Goal: Task Accomplishment & Management: Complete application form

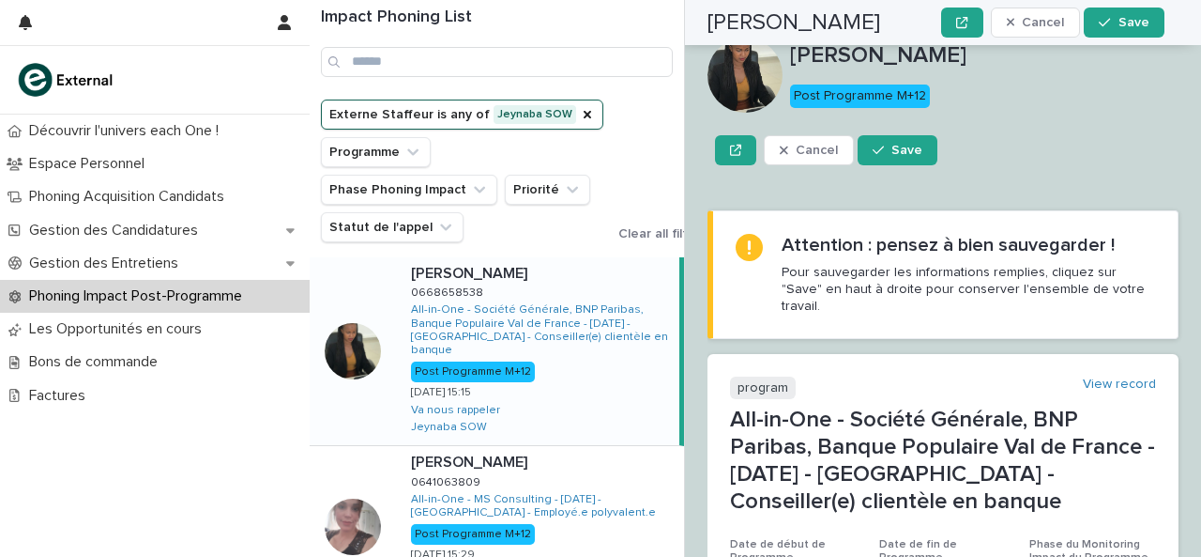
scroll to position [456, 0]
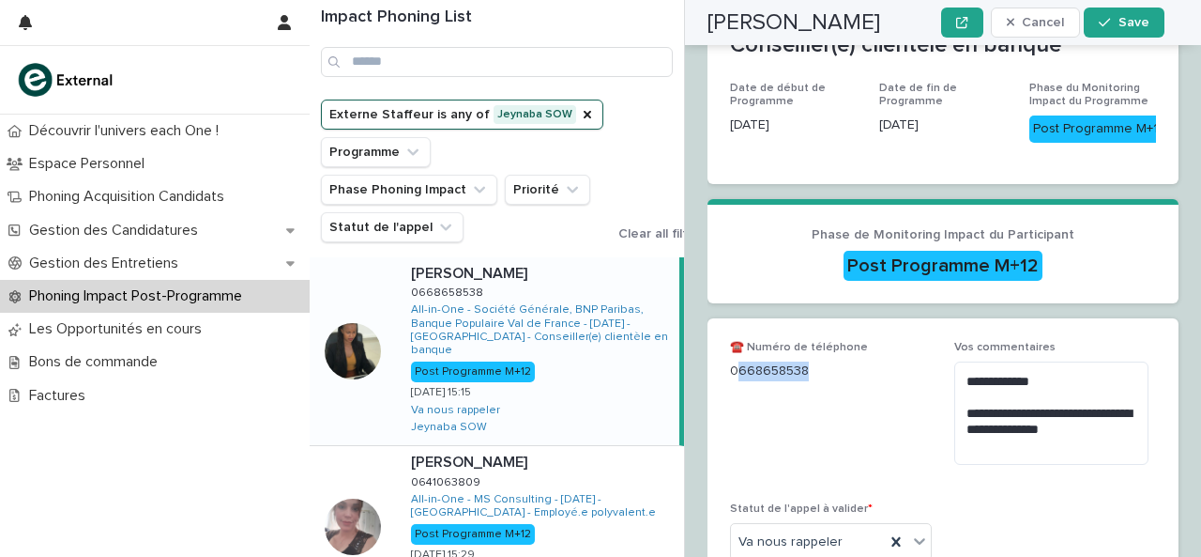
drag, startPoint x: 734, startPoint y: 279, endPoint x: 858, endPoint y: 285, distance: 124.1
click at [858, 361] on p "0668658538" at bounding box center [831, 371] width 202 height 20
copy p "668658538"
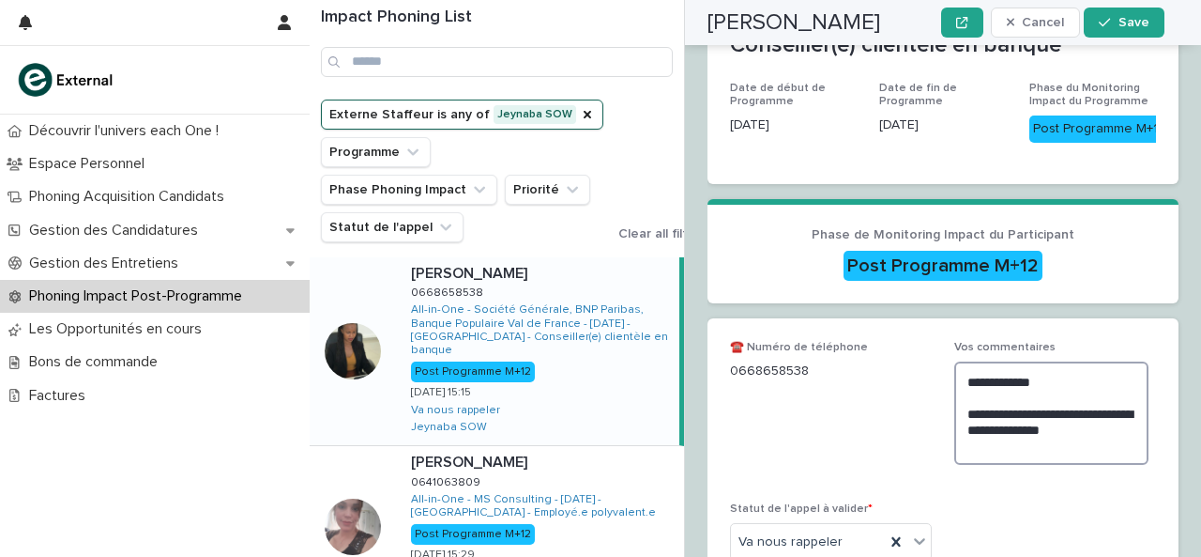
click at [1110, 361] on textarea "**********" at bounding box center [1052, 412] width 194 height 102
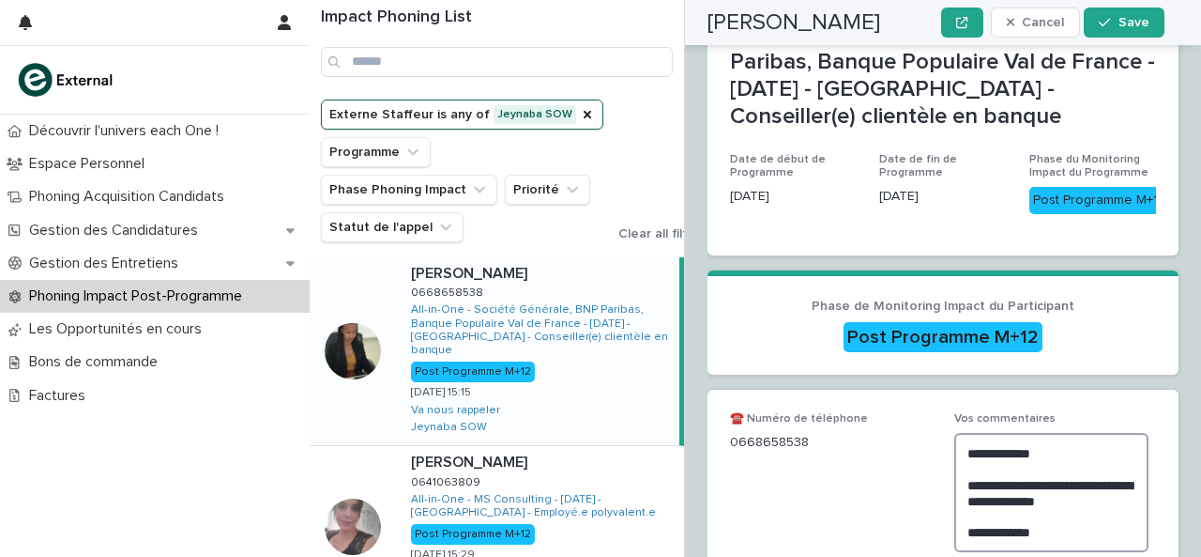
scroll to position [481, 0]
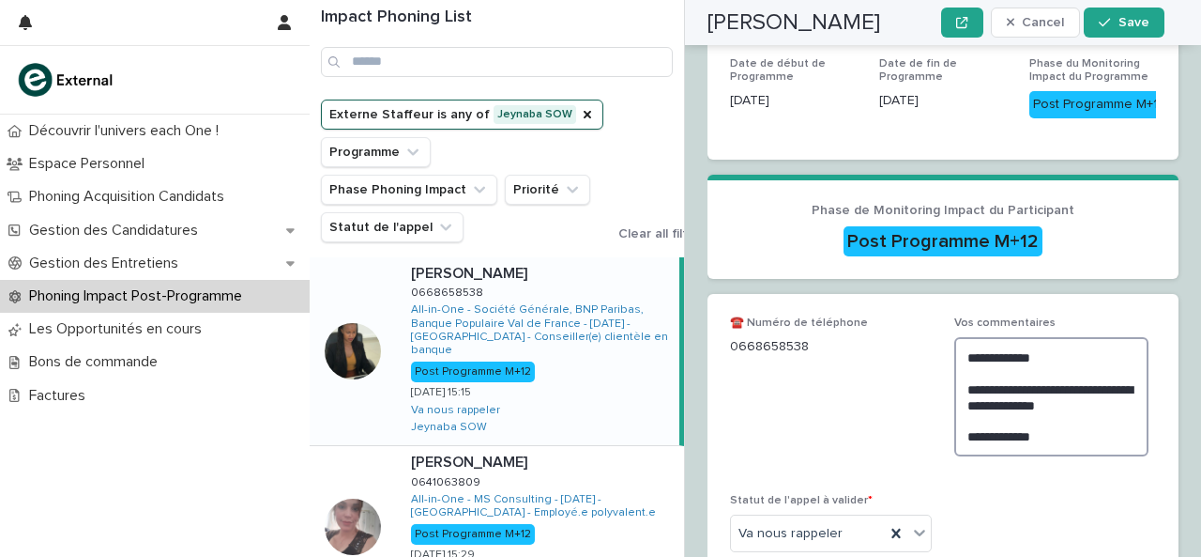
type textarea "**********"
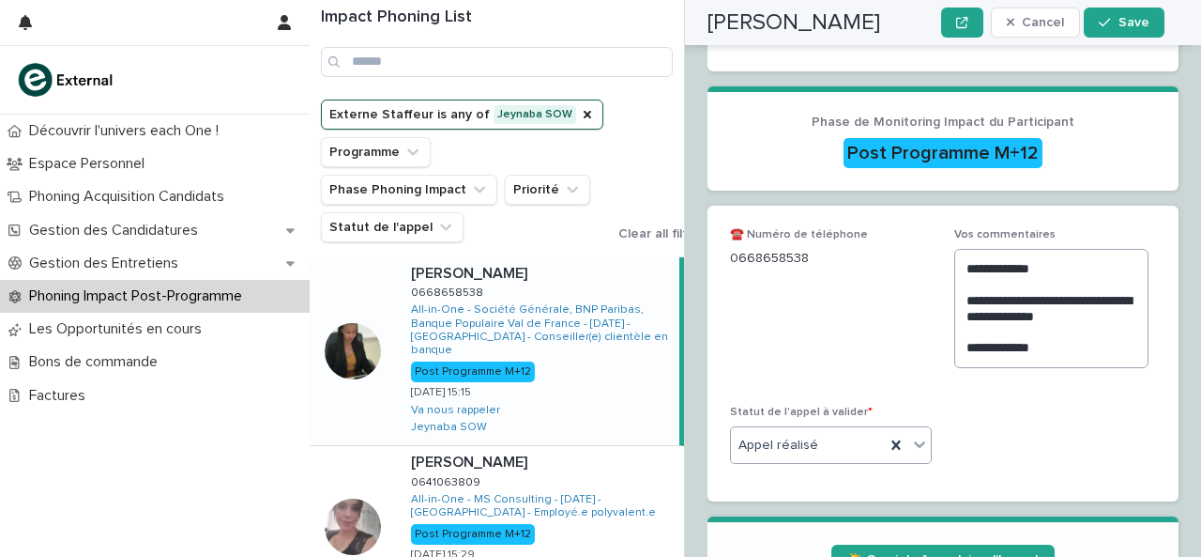
scroll to position [591, 0]
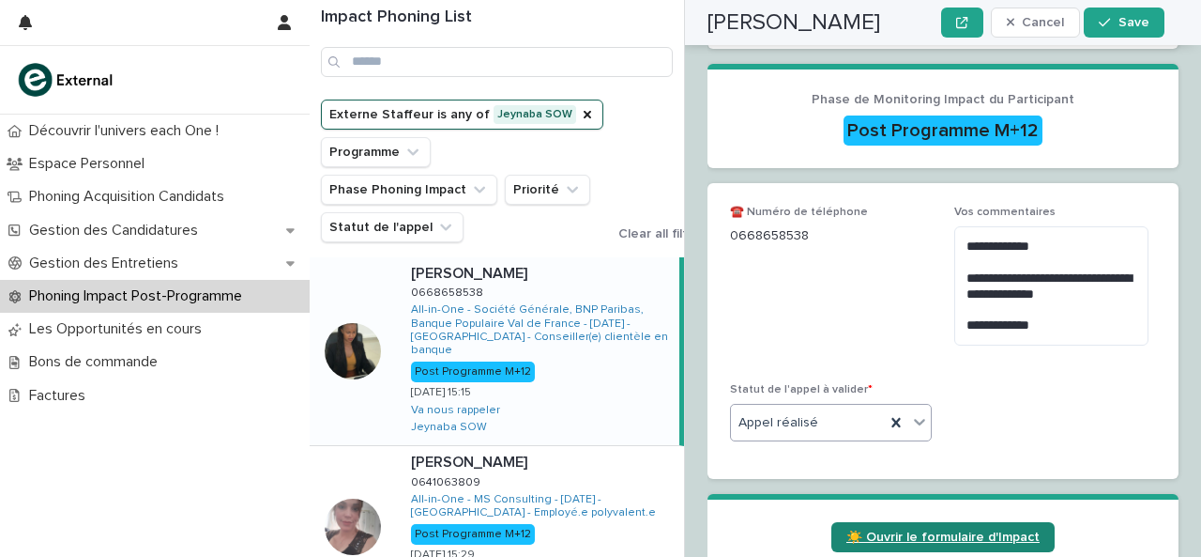
click at [972, 530] on span "☀️ Ouvrir le formulaire d'Impact" at bounding box center [943, 536] width 193 height 13
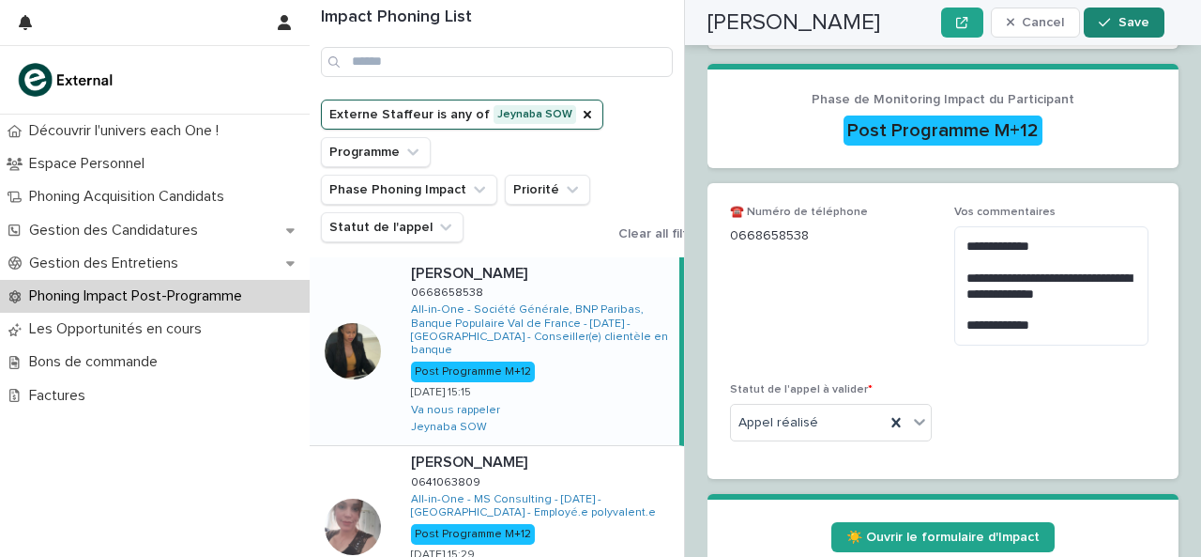
click at [1130, 20] on span "Save" at bounding box center [1134, 22] width 31 height 13
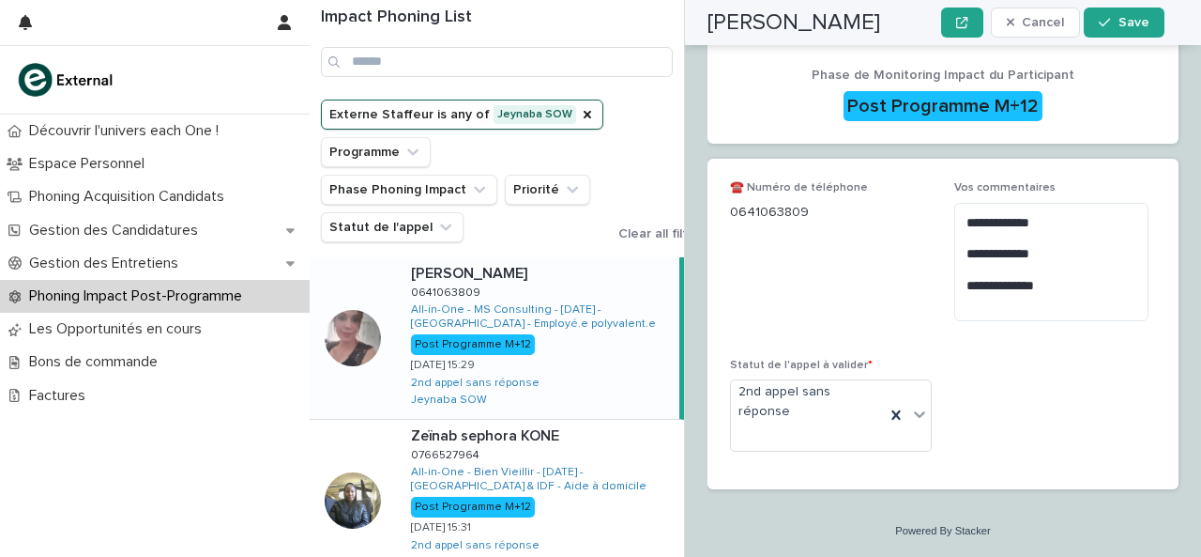
scroll to position [362, 0]
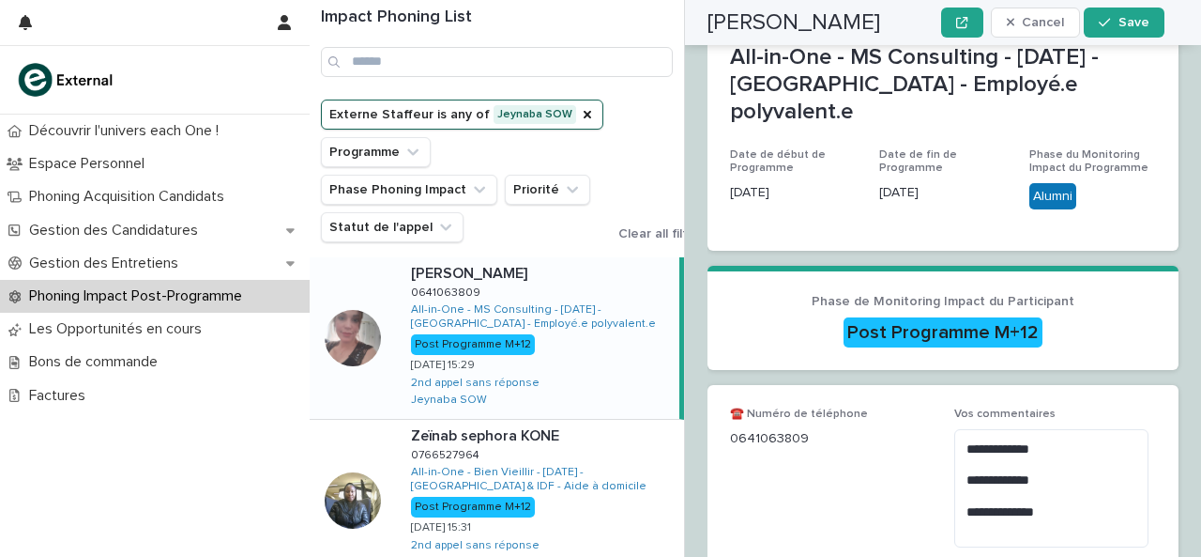
click at [725, 390] on div "**********" at bounding box center [943, 549] width 471 height 329
drag, startPoint x: 731, startPoint y: 390, endPoint x: 848, endPoint y: 405, distance: 118.2
click at [848, 407] on div "☎️ Numéro de téléphone [PHONE_NUMBER]" at bounding box center [831, 434] width 202 height 55
copy p "0641063809"
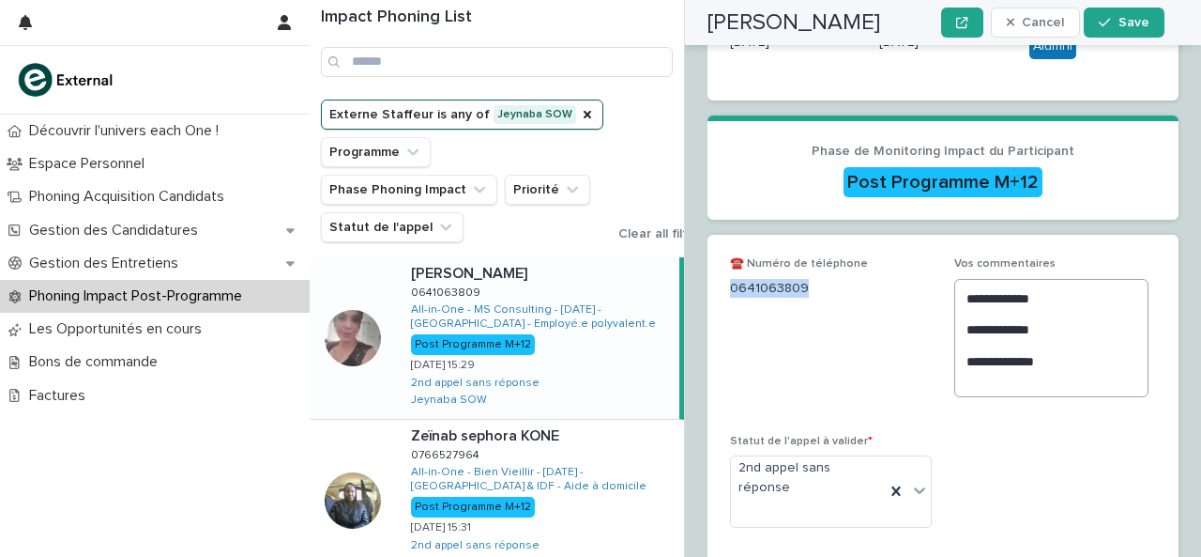
scroll to position [513, 0]
click at [1072, 298] on textarea "**********" at bounding box center [1052, 337] width 194 height 118
click at [1071, 328] on textarea "**********" at bounding box center [1052, 337] width 194 height 118
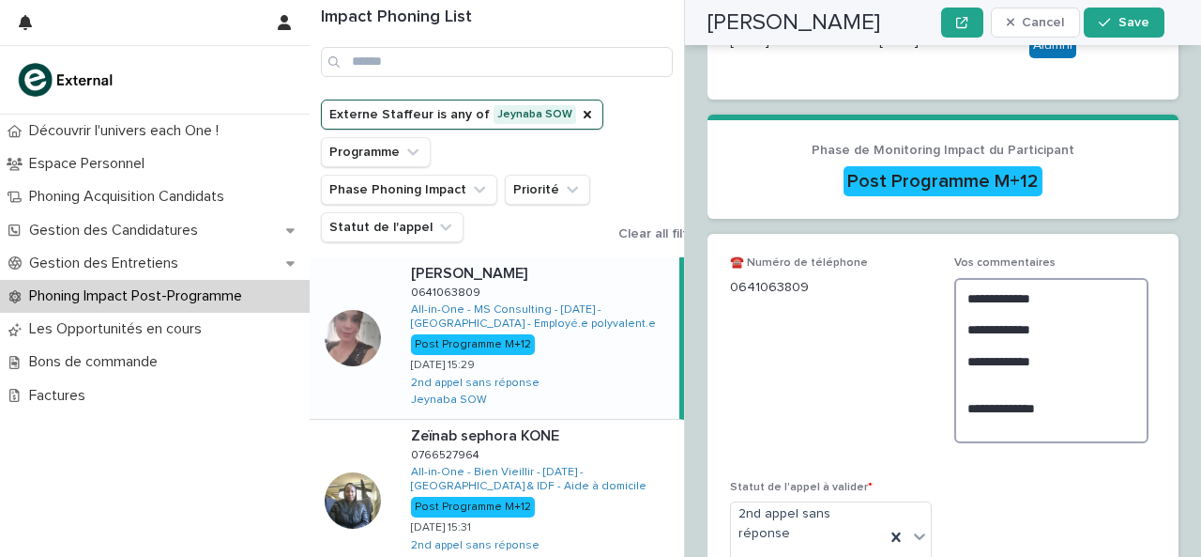
click at [1008, 343] on textarea "**********" at bounding box center [1052, 360] width 194 height 165
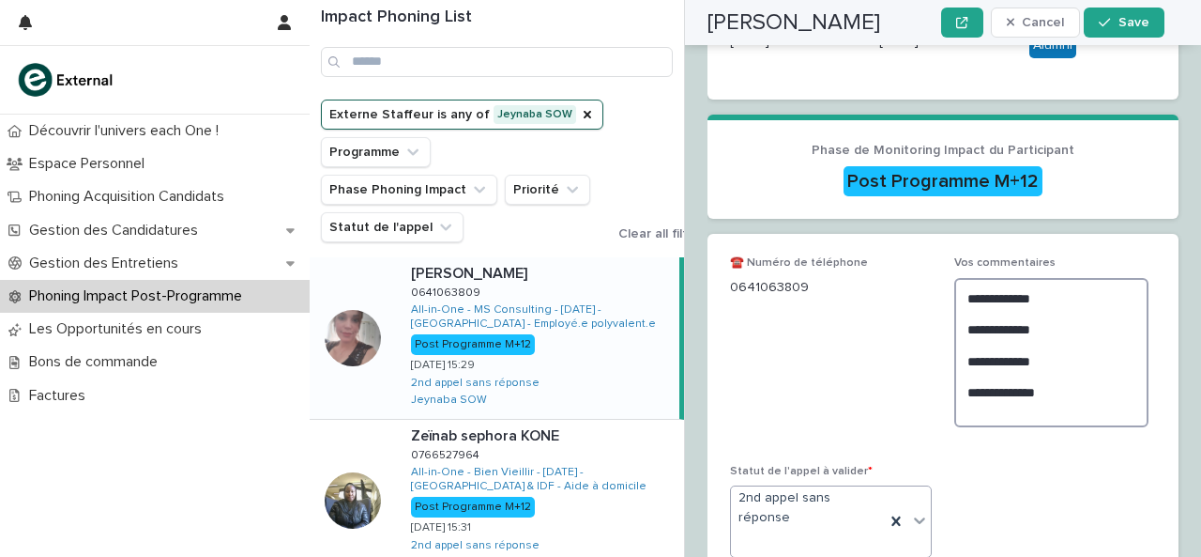
type textarea "**********"
click at [914, 511] on icon at bounding box center [919, 520] width 19 height 19
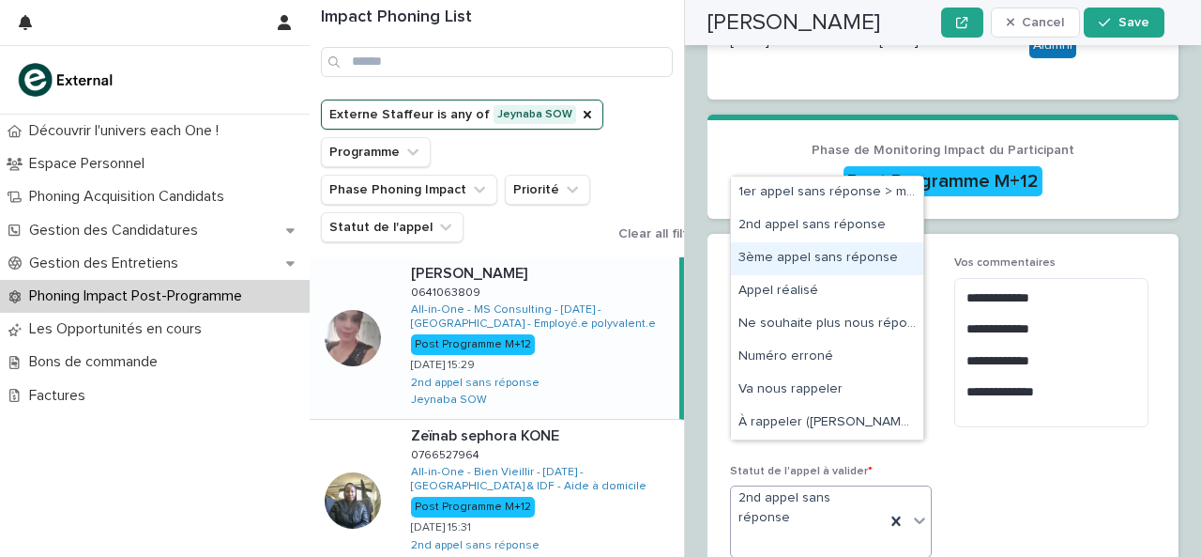
click at [857, 260] on div "3ème appel sans réponse" at bounding box center [827, 258] width 192 height 33
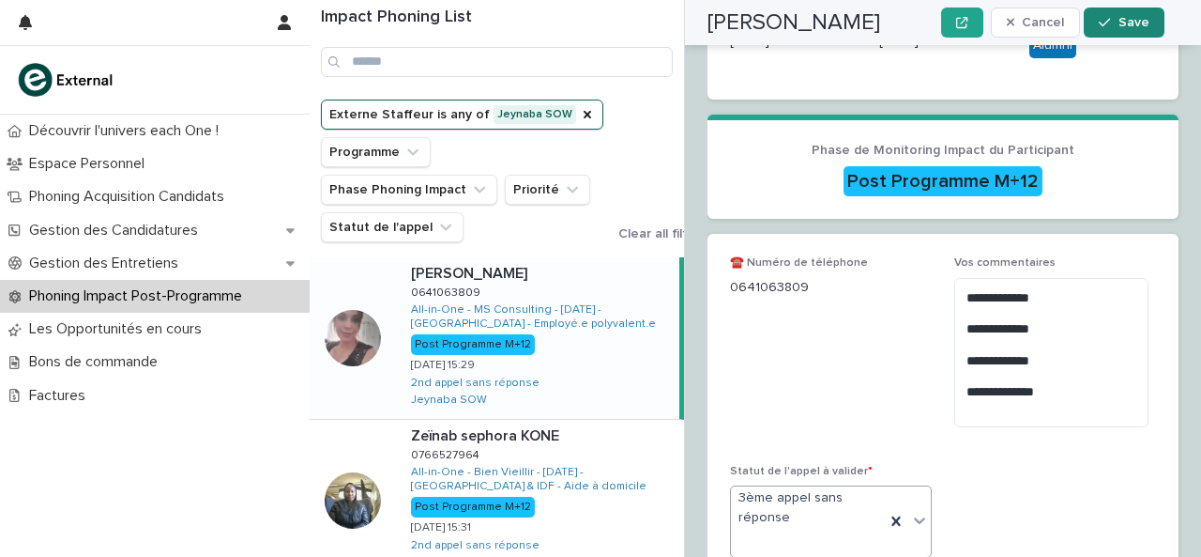
click at [1115, 25] on div "button" at bounding box center [1108, 22] width 19 height 13
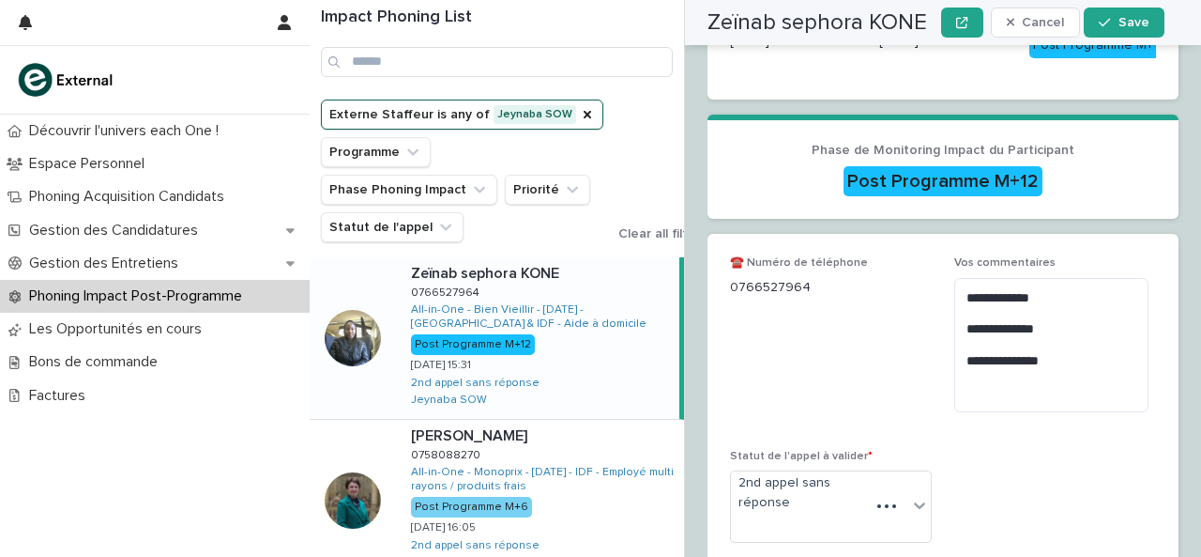
scroll to position [362, 0]
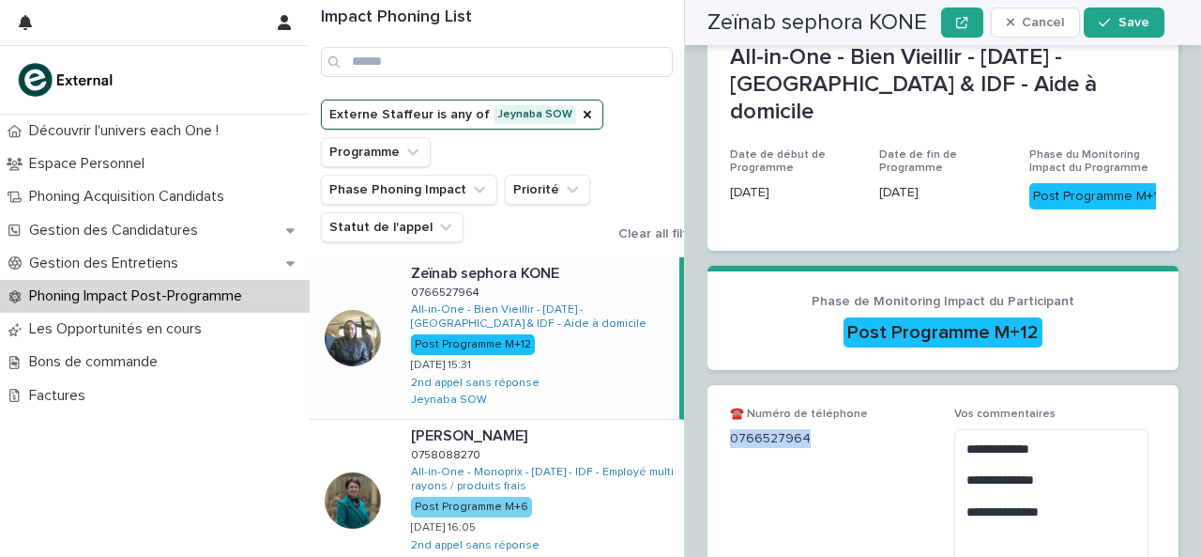
drag, startPoint x: 731, startPoint y: 386, endPoint x: 850, endPoint y: 388, distance: 119.2
click at [850, 429] on p "0766527964" at bounding box center [831, 439] width 202 height 20
copy p "0766527964"
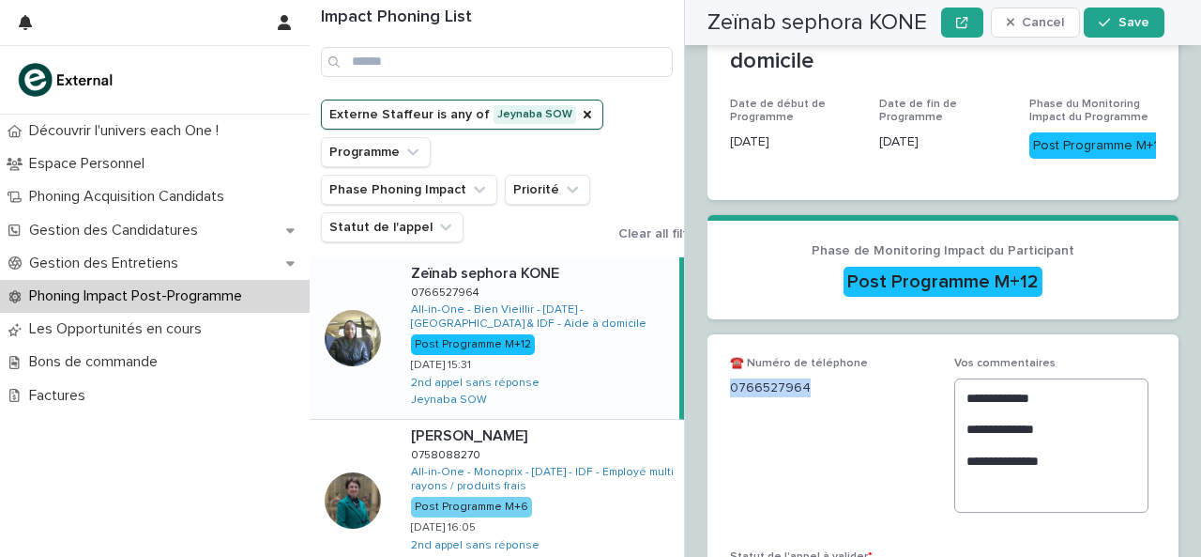
scroll to position [419, 0]
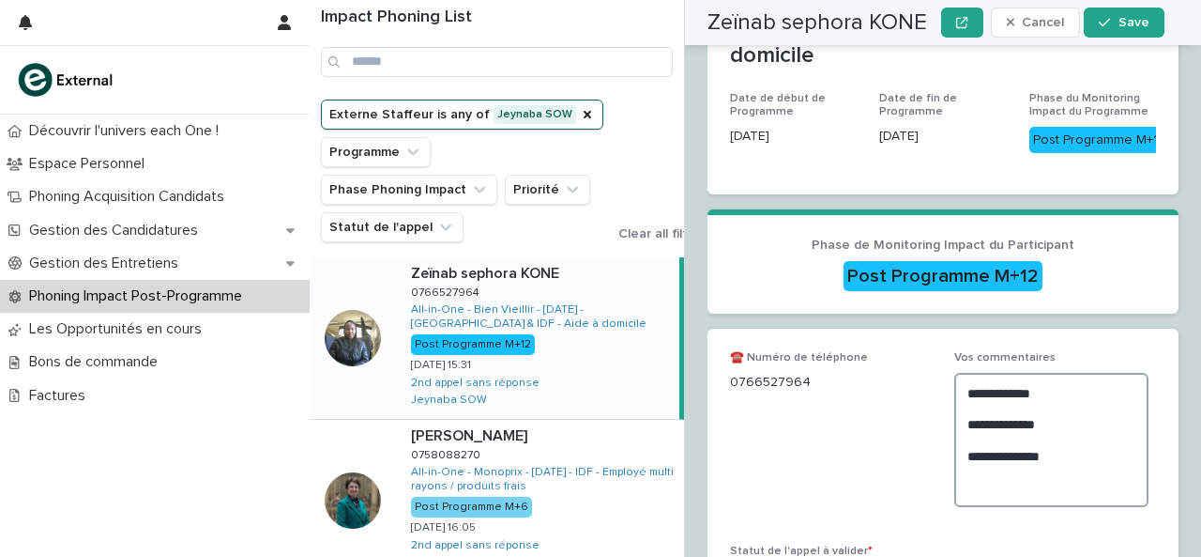
click at [1018, 448] on textarea "**********" at bounding box center [1052, 440] width 194 height 134
type textarea "**********"
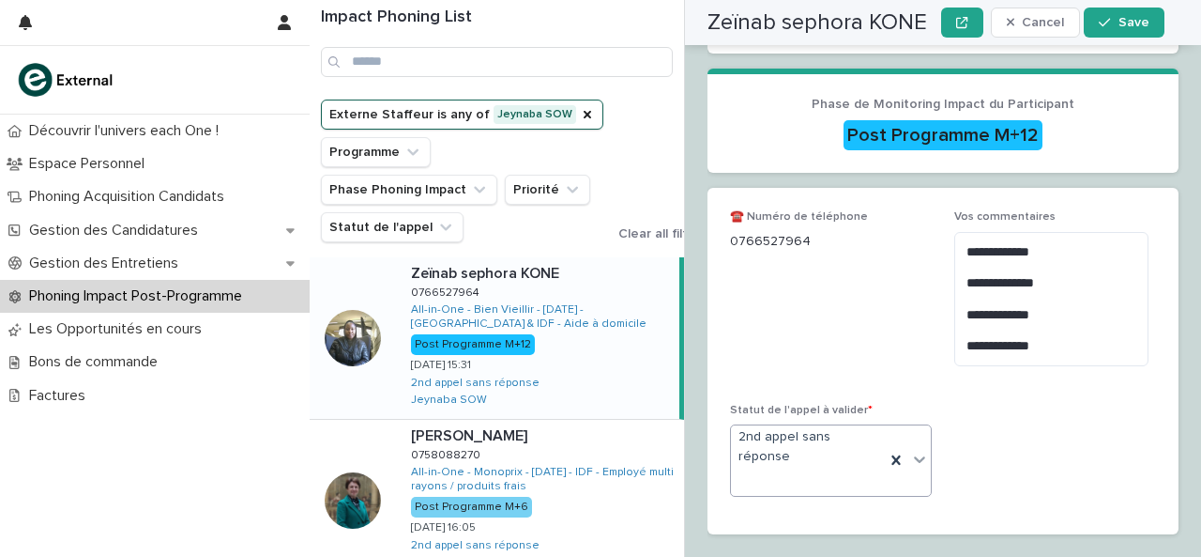
click at [917, 450] on icon at bounding box center [919, 459] width 19 height 19
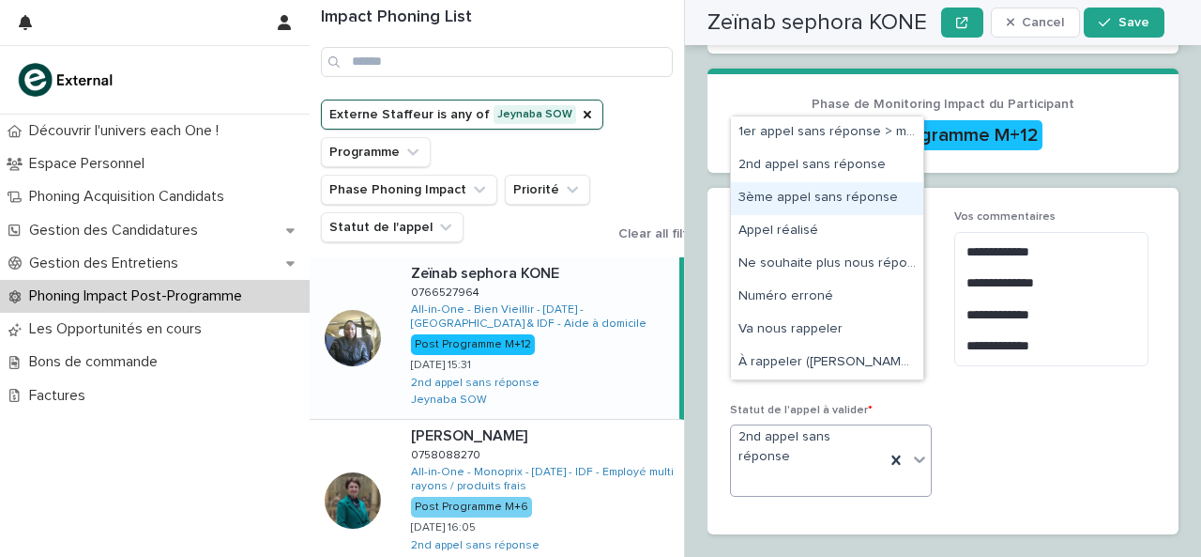
click at [794, 197] on div "3ème appel sans réponse" at bounding box center [827, 198] width 192 height 33
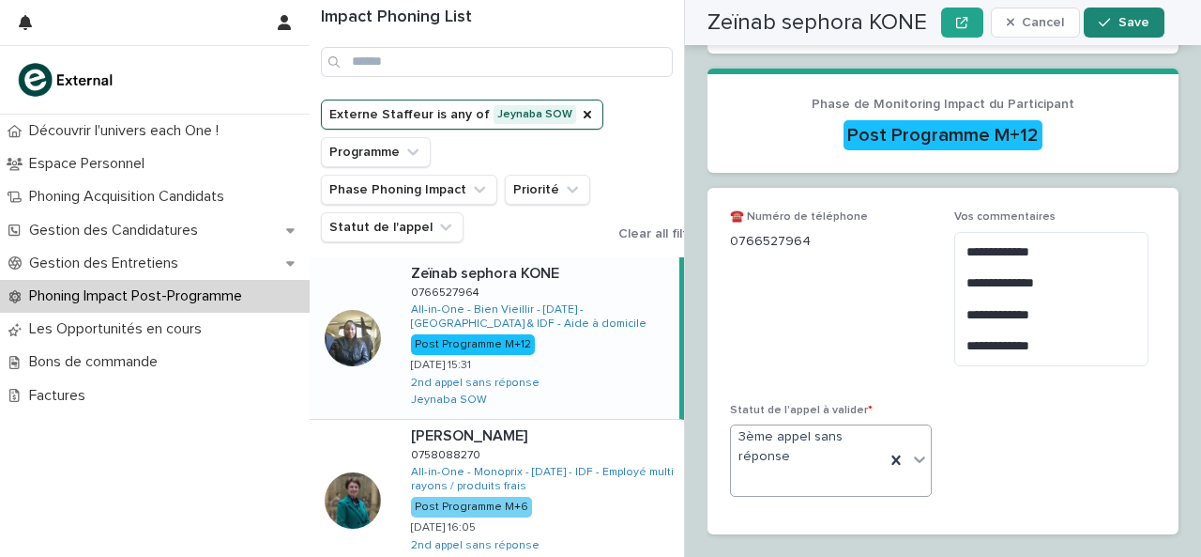
click at [1133, 33] on button "Save" at bounding box center [1124, 23] width 80 height 30
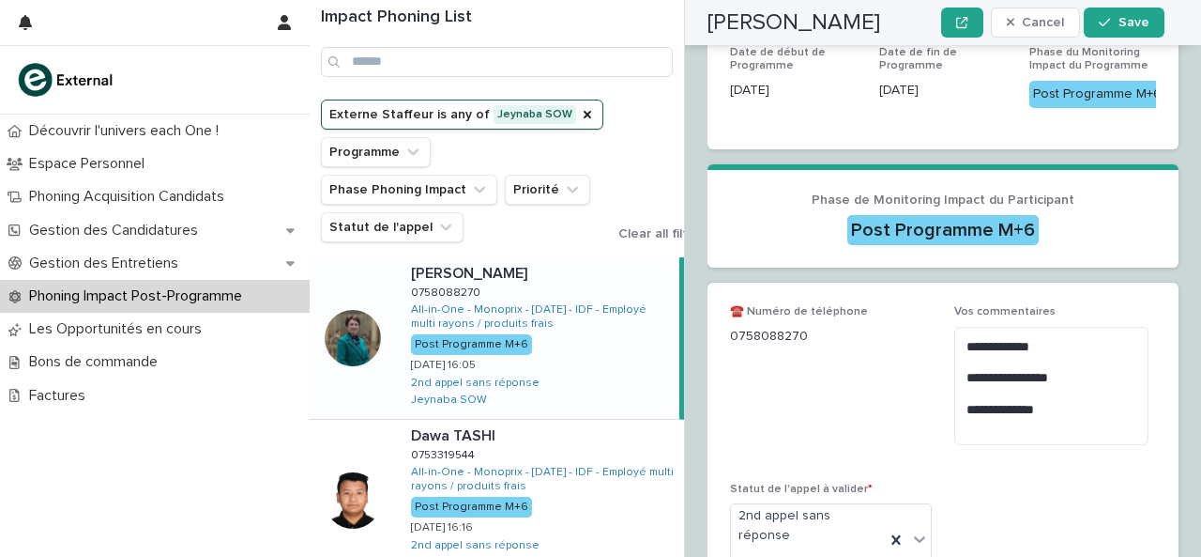
scroll to position [441, 0]
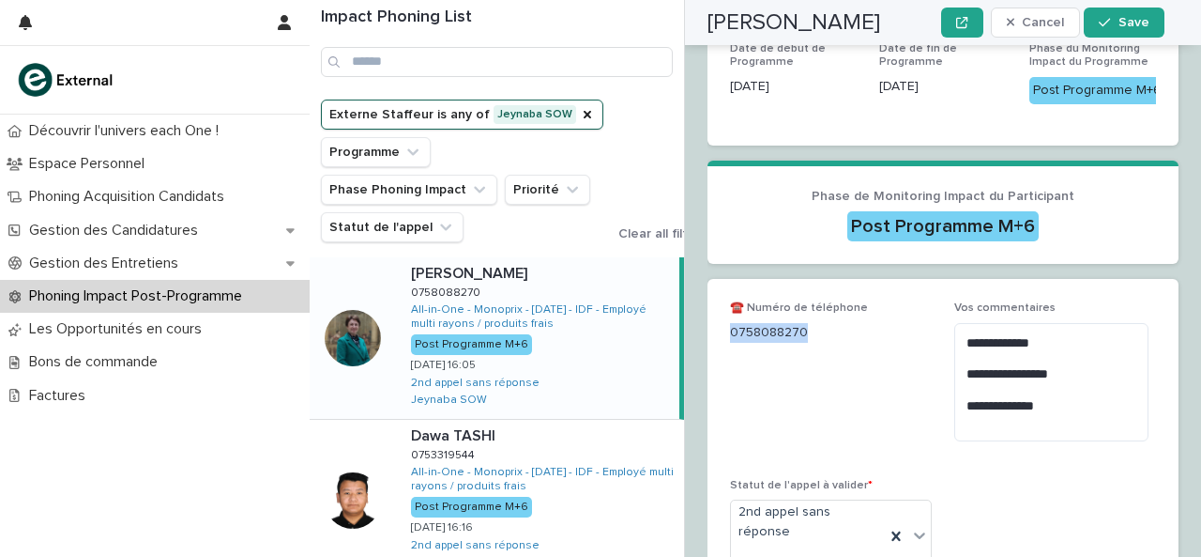
drag, startPoint x: 733, startPoint y: 344, endPoint x: 811, endPoint y: 358, distance: 79.0
click at [811, 357] on div "☎️ Numéro de téléphone [PHONE_NUMBER]" at bounding box center [831, 328] width 202 height 55
copy p "0758088270"
click at [1079, 418] on textarea "**********" at bounding box center [1052, 382] width 194 height 118
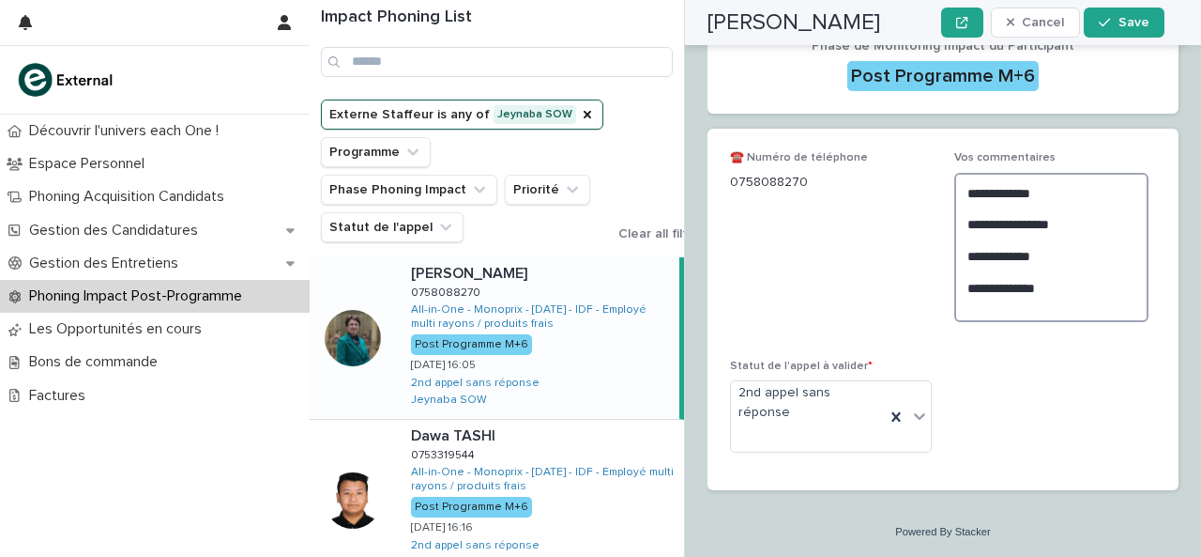
scroll to position [591, 0]
type textarea "**********"
click at [912, 424] on icon at bounding box center [919, 415] width 19 height 19
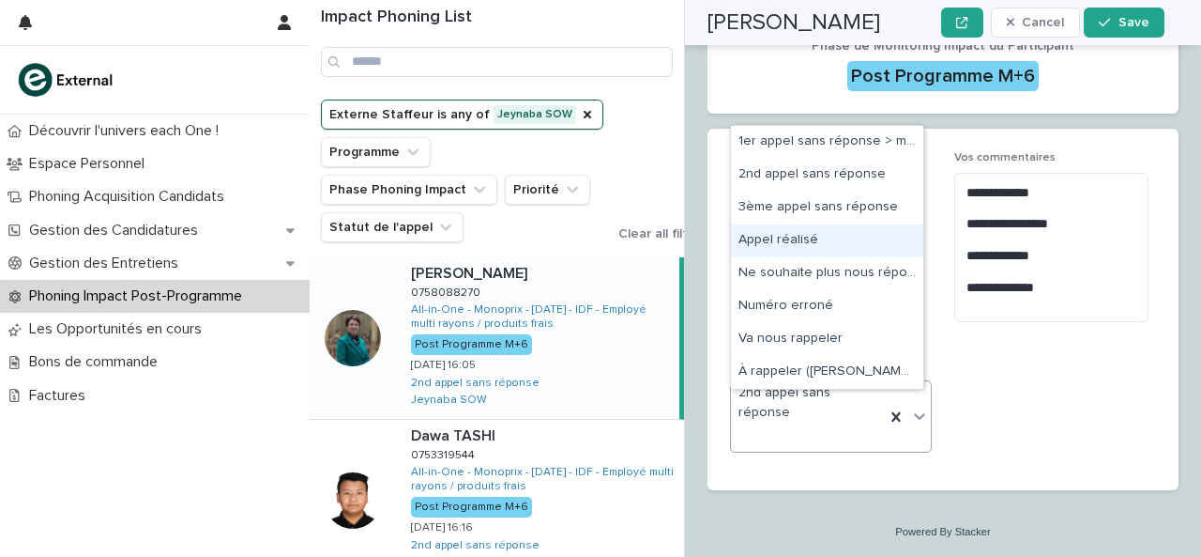
click at [876, 230] on div "Appel réalisé" at bounding box center [827, 240] width 192 height 33
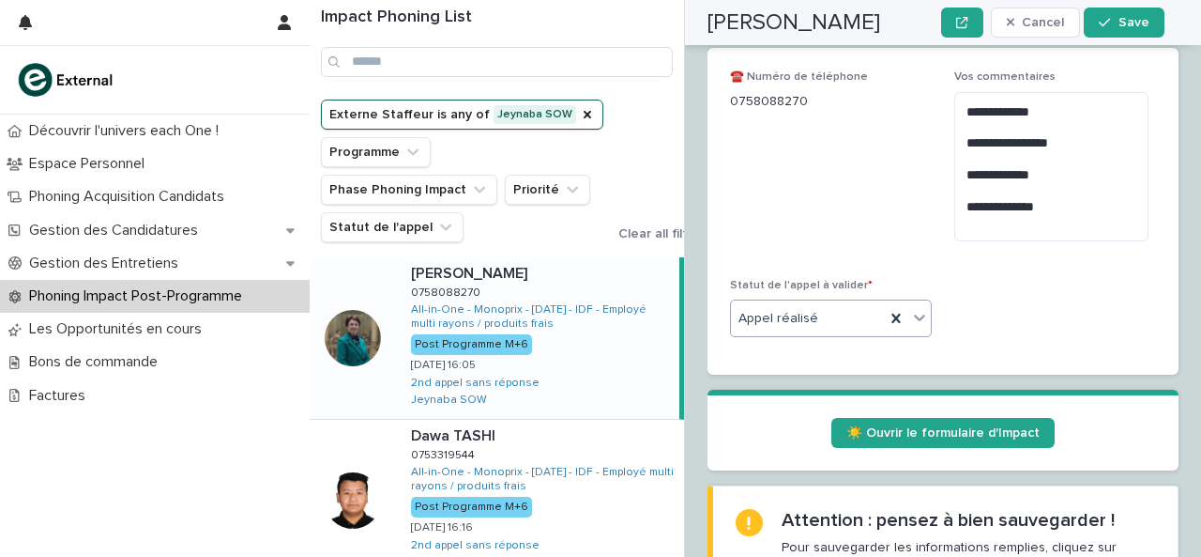
scroll to position [685, 0]
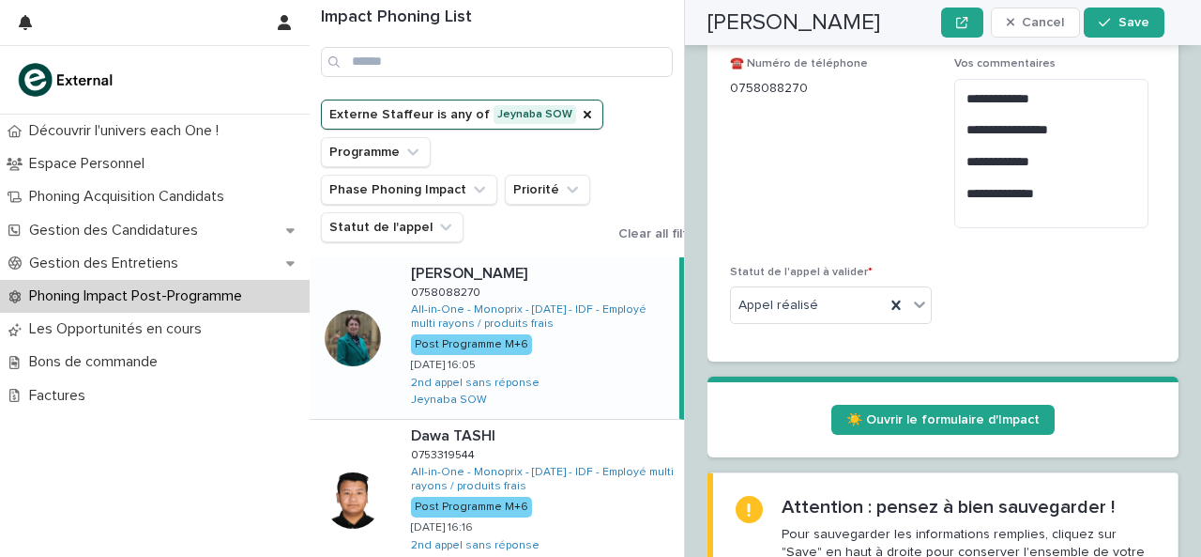
click at [974, 406] on section "☀️ Ouvrir le formulaire d'Impact" at bounding box center [943, 416] width 471 height 81
click at [963, 435] on link "☀️ Ouvrir le formulaire d'Impact" at bounding box center [943, 420] width 223 height 30
click at [1130, 29] on button "Save" at bounding box center [1124, 23] width 80 height 30
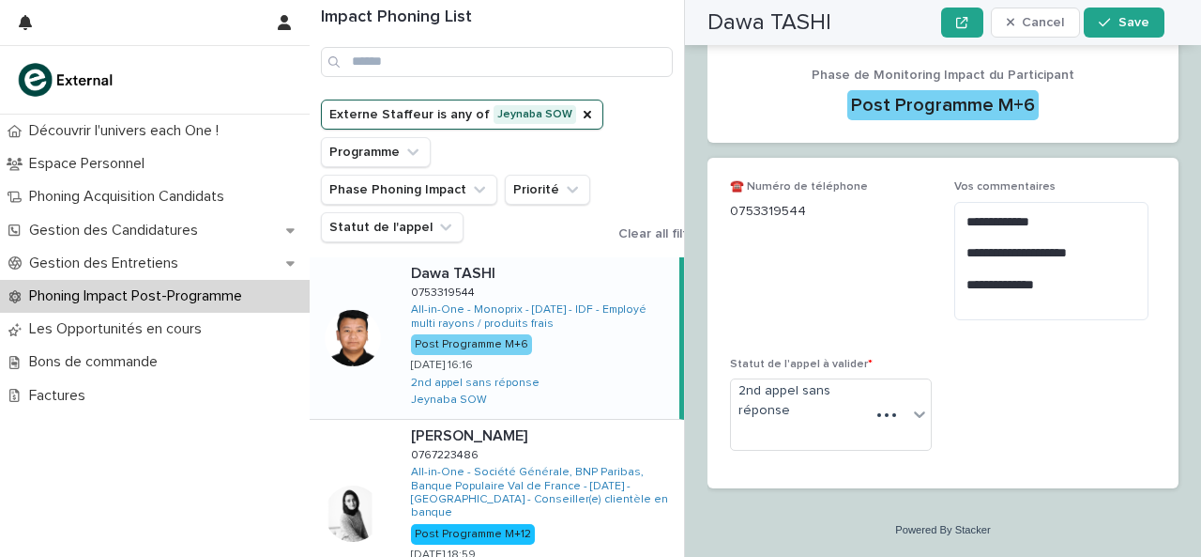
scroll to position [437, 0]
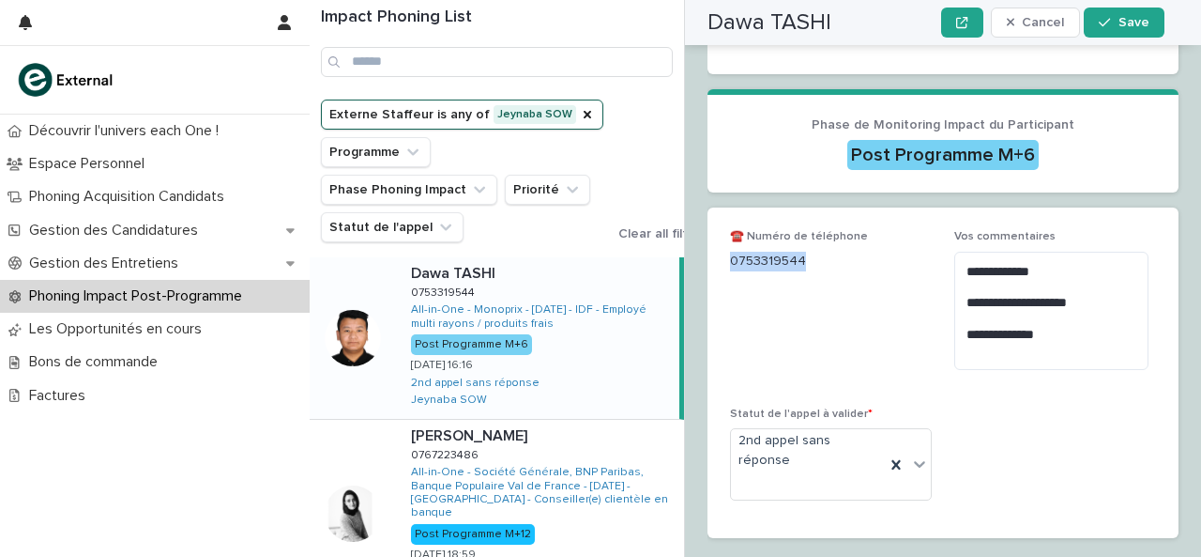
drag, startPoint x: 845, startPoint y: 265, endPoint x: 826, endPoint y: 264, distance: 18.8
click at [835, 264] on p "0753319544" at bounding box center [831, 262] width 202 height 20
copy p "0753319544"
click at [1127, 367] on textarea "**********" at bounding box center [1052, 311] width 194 height 118
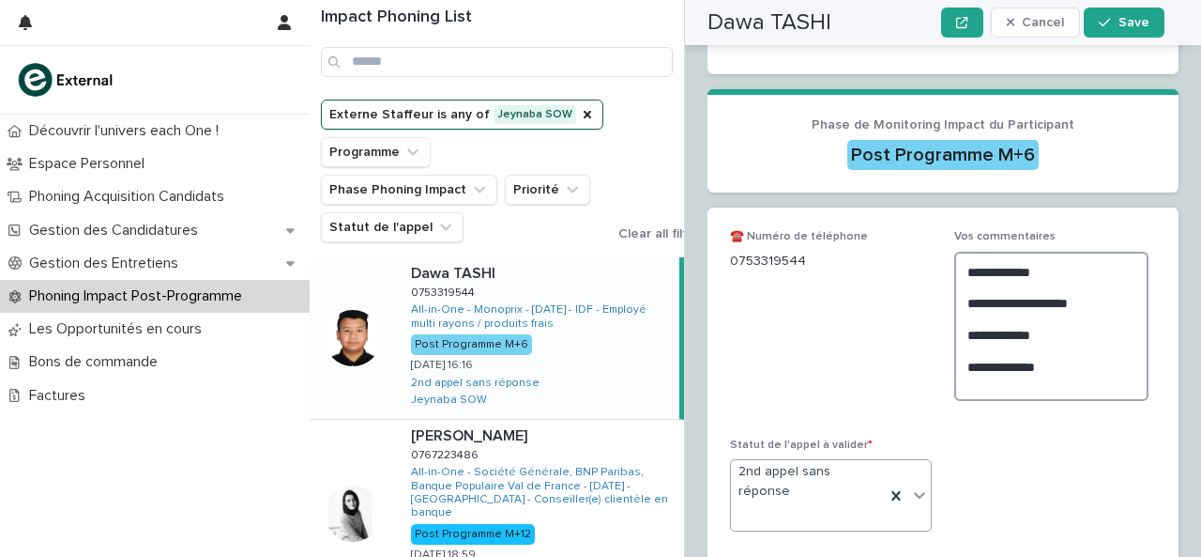
type textarea "**********"
click at [910, 493] on icon at bounding box center [919, 494] width 19 height 19
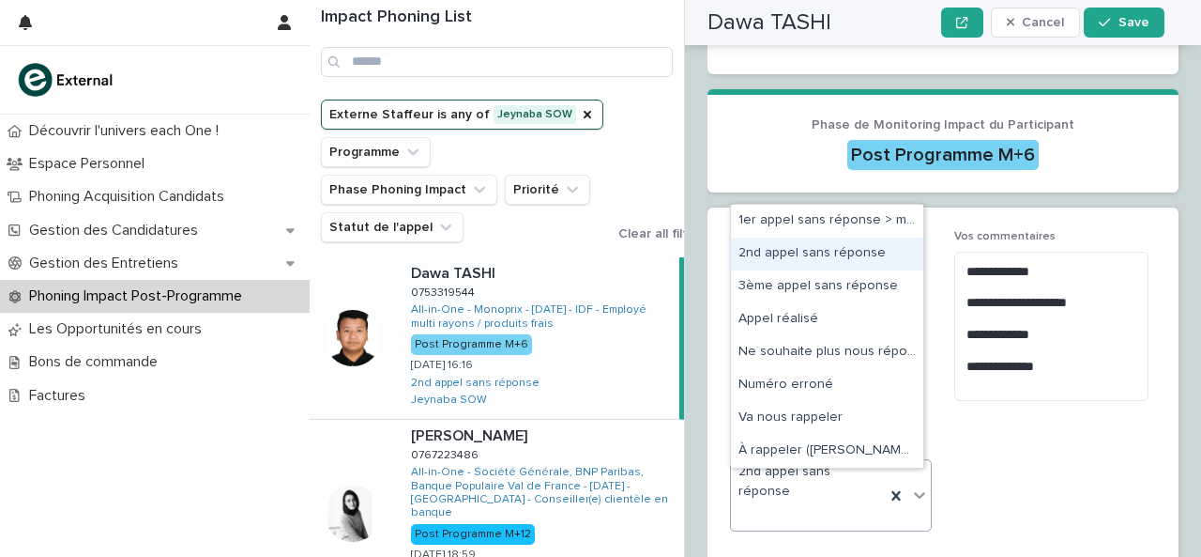
click at [835, 260] on div "2nd appel sans réponse" at bounding box center [827, 253] width 192 height 33
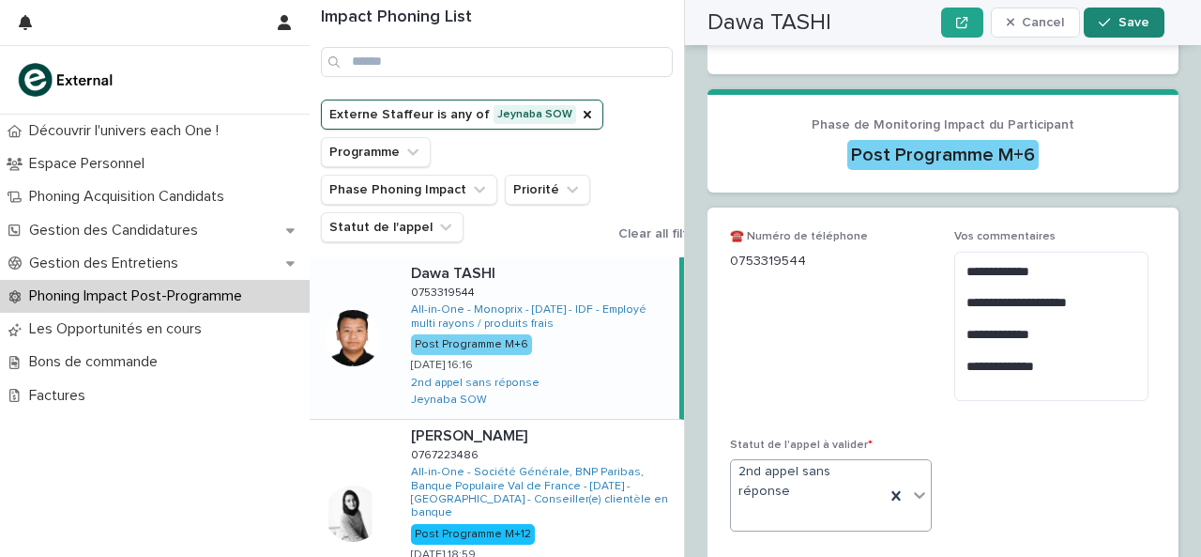
click at [1138, 27] on span "Save" at bounding box center [1134, 22] width 31 height 13
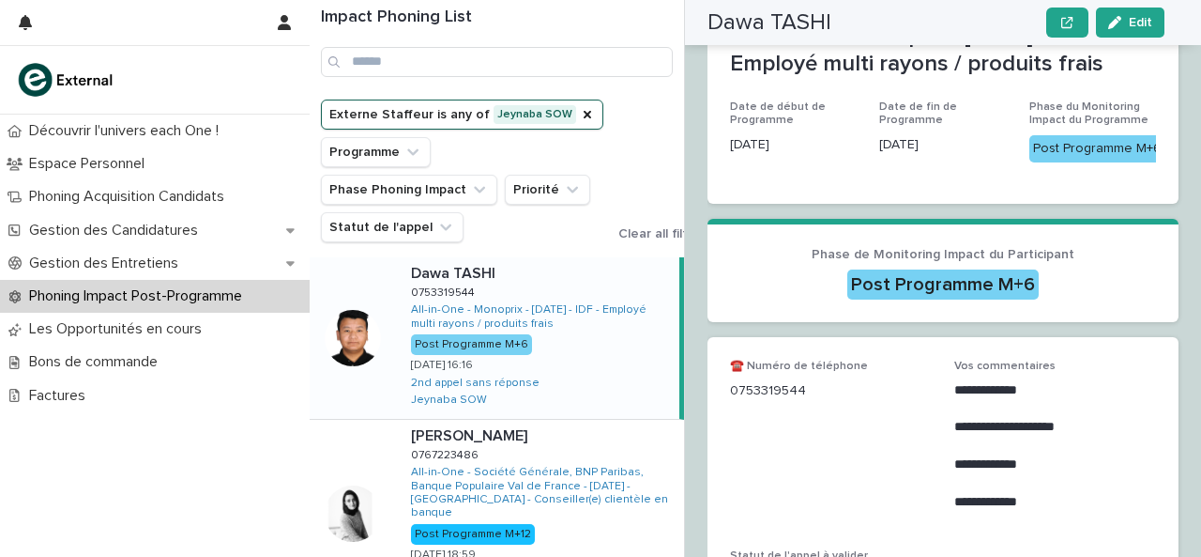
scroll to position [455, 0]
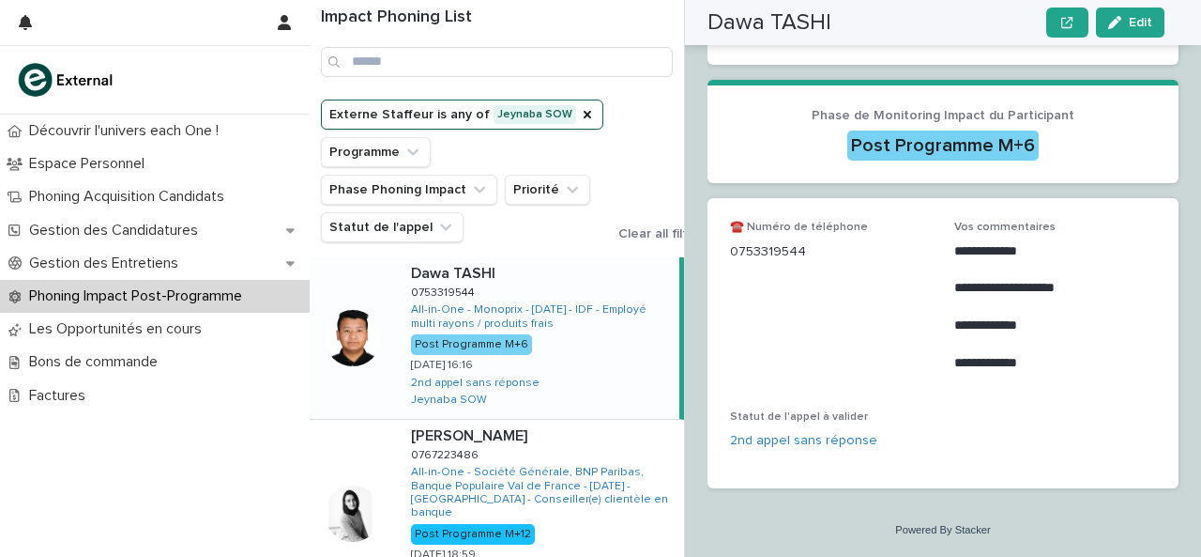
click at [1147, 39] on div "[PERSON_NAME] Edit" at bounding box center [936, 22] width 457 height 45
click at [1136, 23] on span "Edit" at bounding box center [1140, 22] width 23 height 13
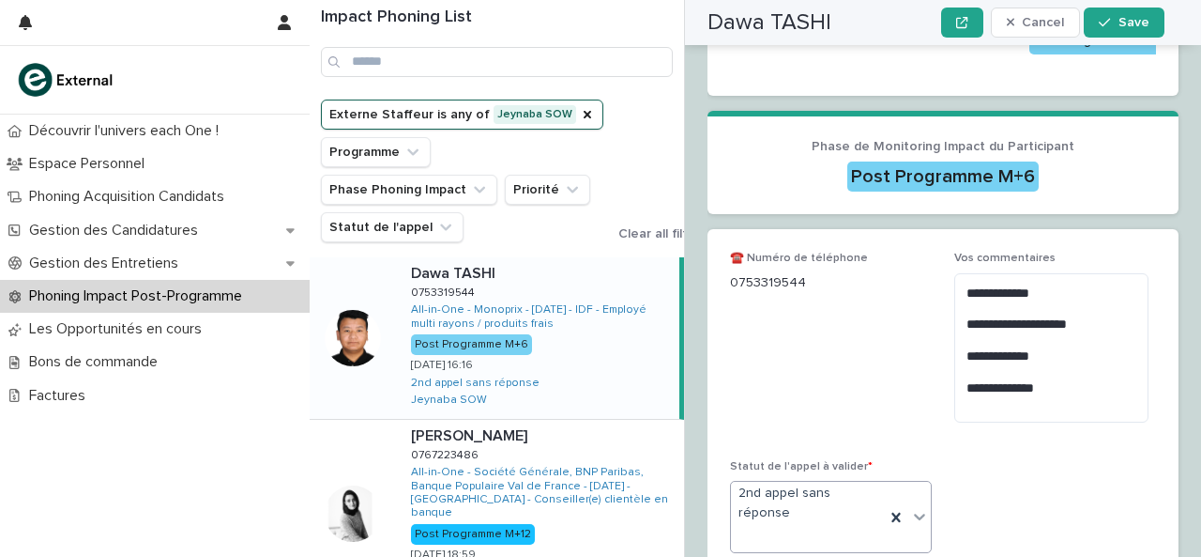
scroll to position [526, 0]
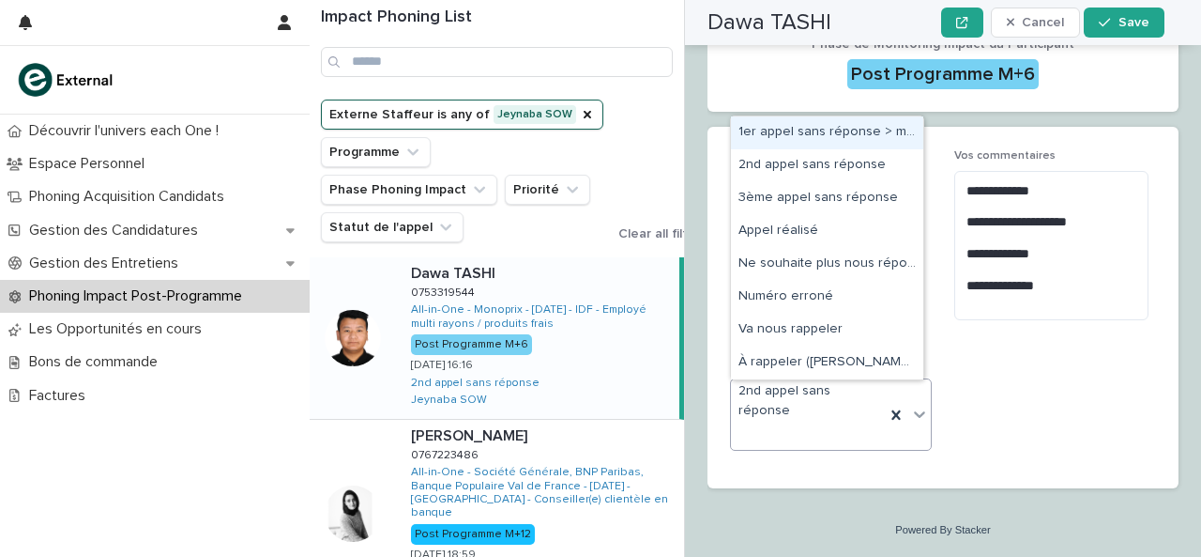
click at [911, 409] on icon at bounding box center [919, 414] width 19 height 19
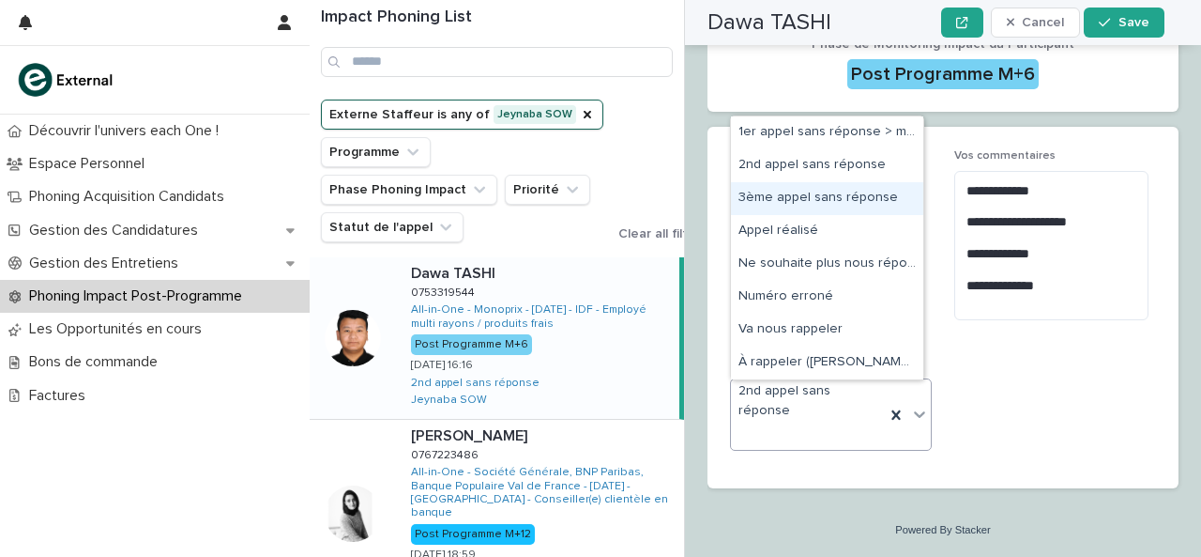
click at [874, 203] on div "3ème appel sans réponse" at bounding box center [827, 198] width 192 height 33
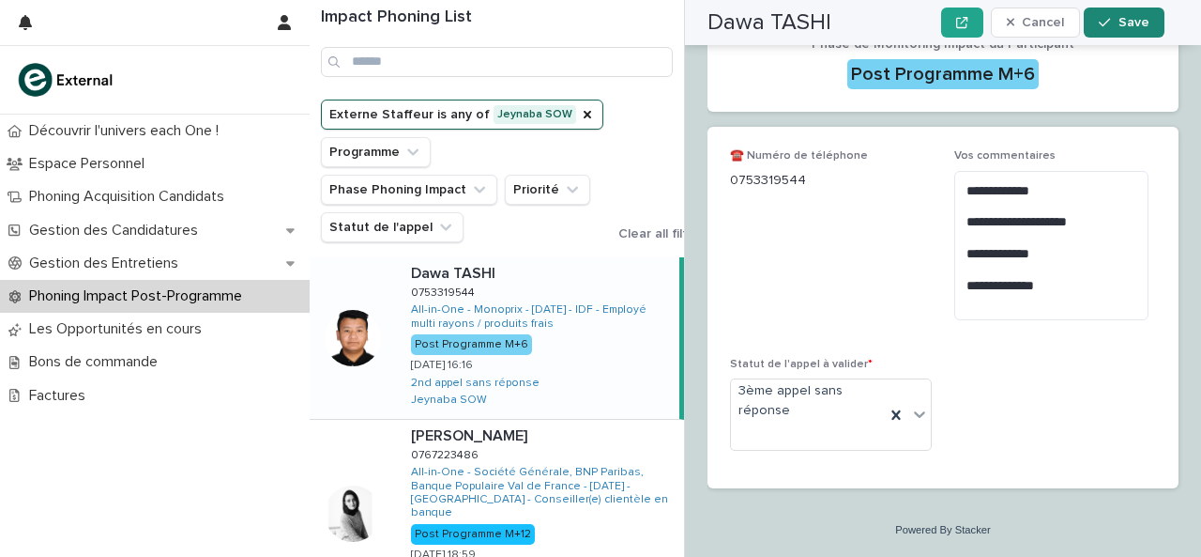
click at [1131, 27] on span "Save" at bounding box center [1134, 22] width 31 height 13
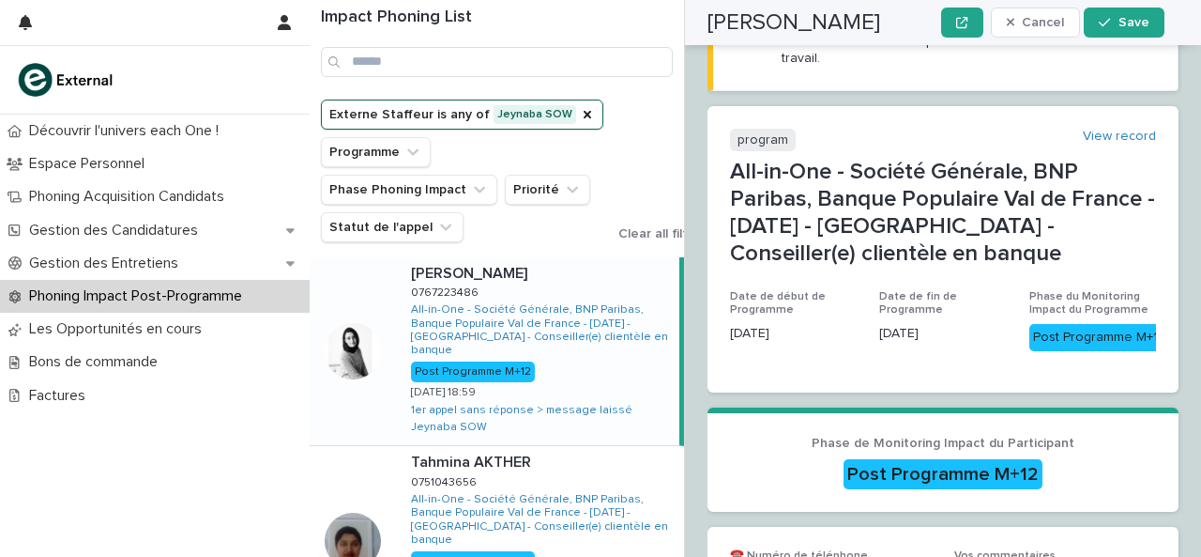
scroll to position [399, 0]
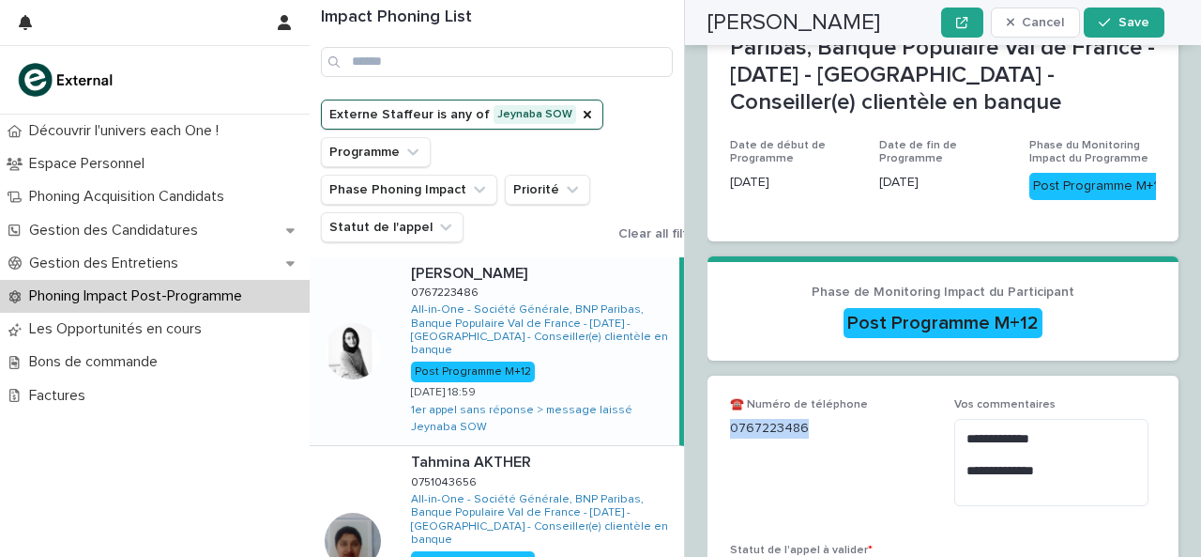
drag, startPoint x: 732, startPoint y: 408, endPoint x: 838, endPoint y: 403, distance: 106.2
click at [838, 419] on p "0767223486" at bounding box center [831, 429] width 202 height 20
copy p "0767223486"
click at [1077, 465] on textarea "**********" at bounding box center [1052, 462] width 194 height 86
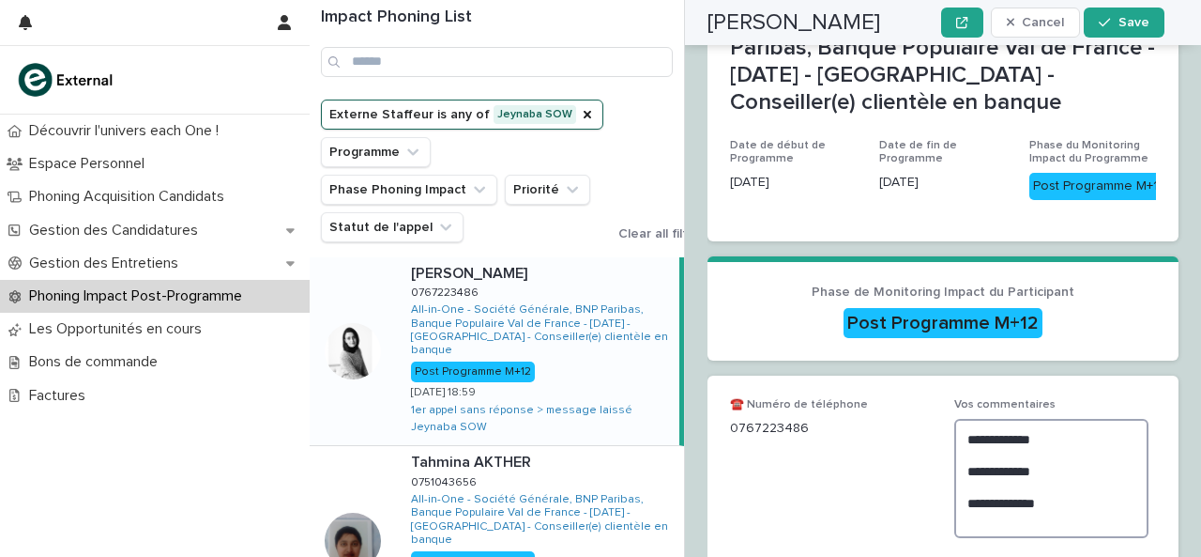
scroll to position [617, 0]
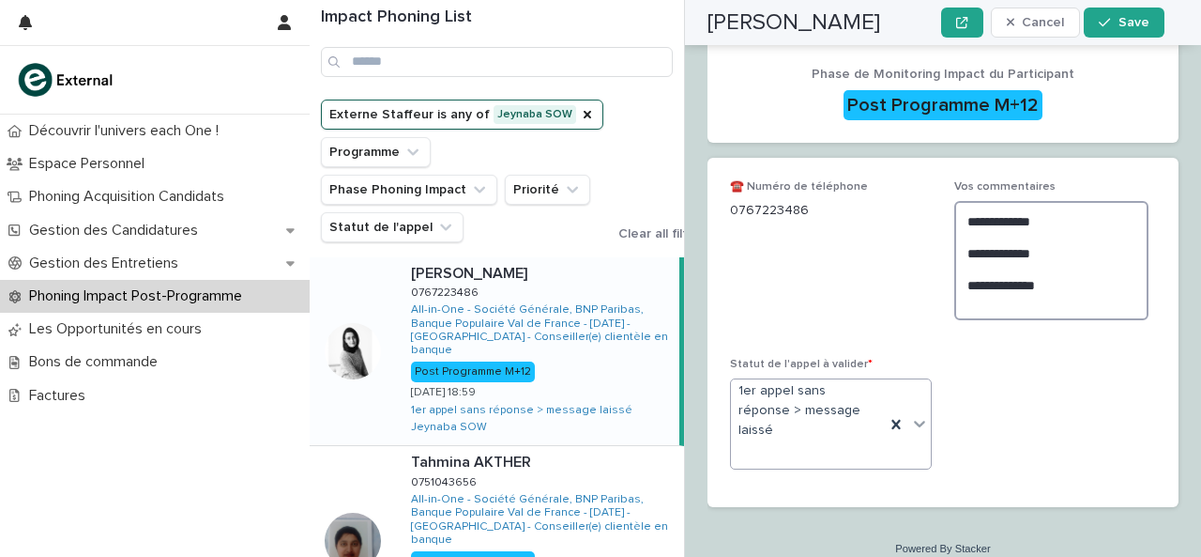
type textarea "**********"
click at [912, 414] on div at bounding box center [920, 423] width 23 height 34
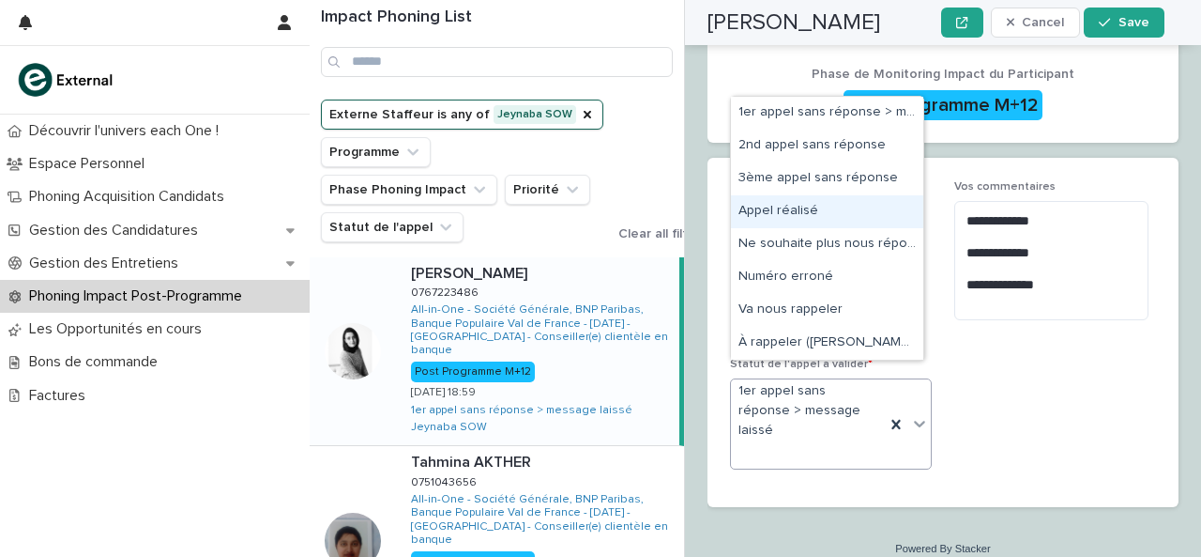
click at [859, 215] on div "Appel réalisé" at bounding box center [827, 211] width 192 height 33
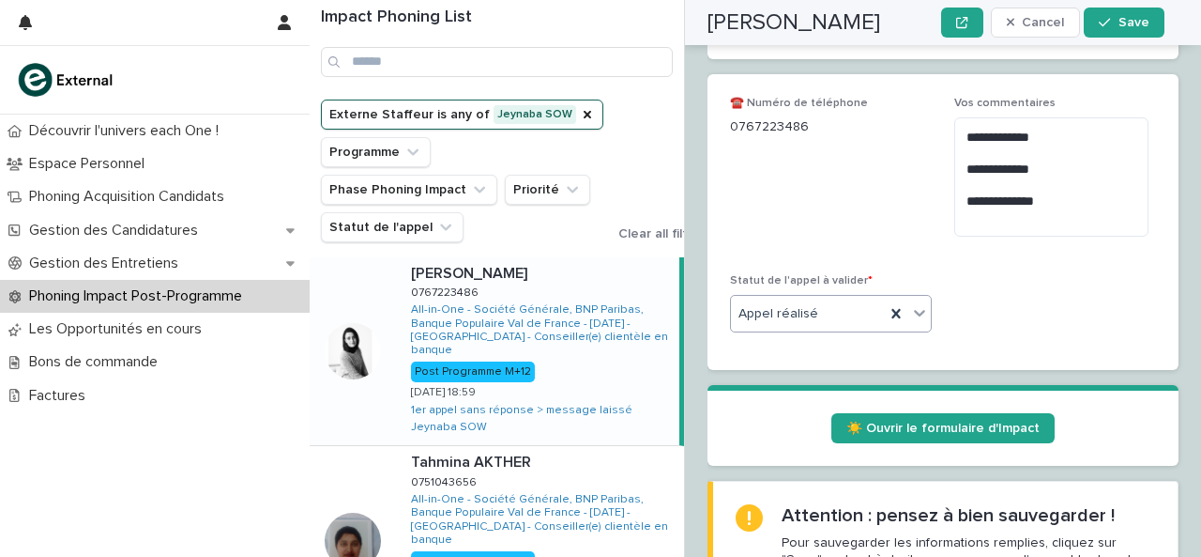
scroll to position [785, 0]
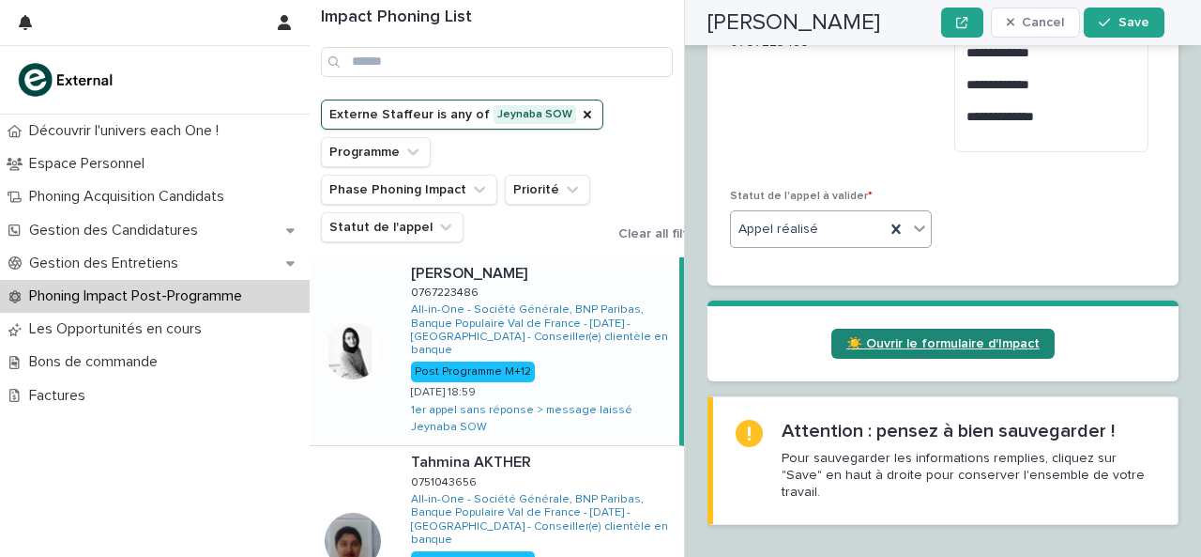
click at [901, 331] on link "☀️ Ouvrir le formulaire d'Impact" at bounding box center [943, 343] width 223 height 30
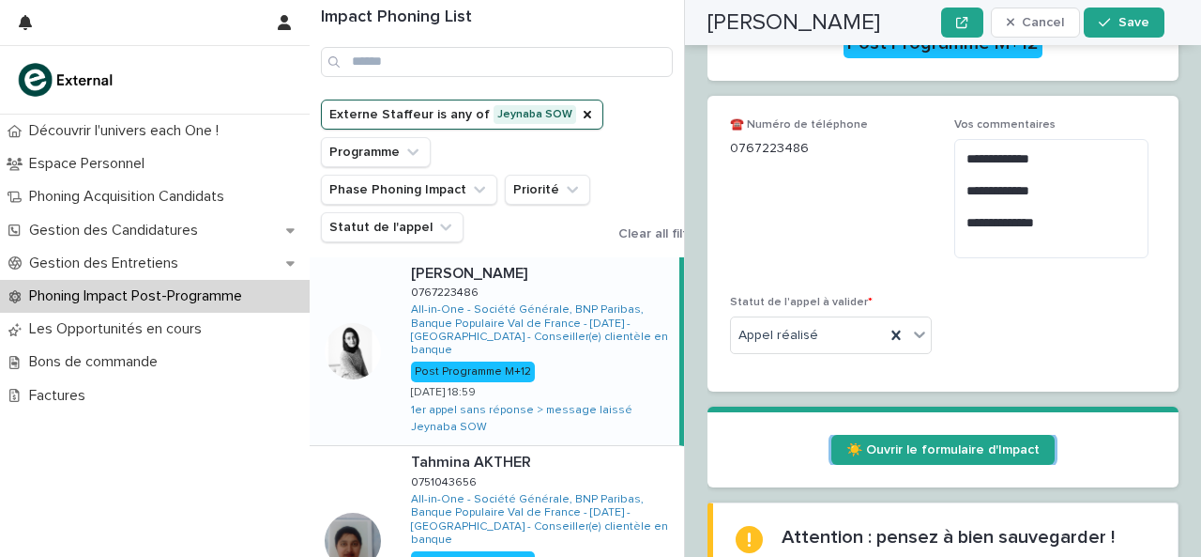
scroll to position [678, 0]
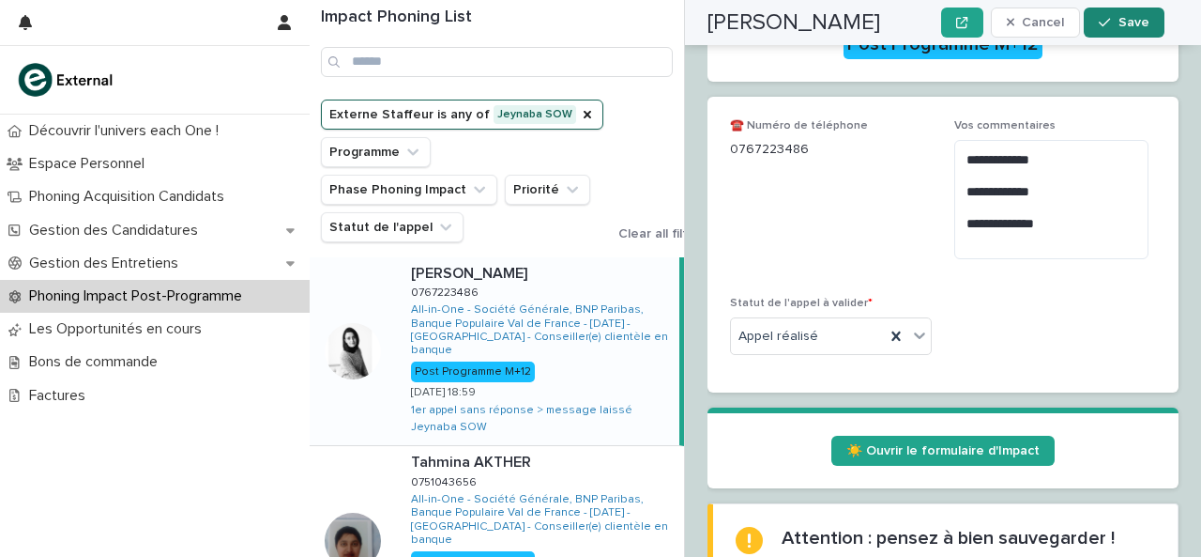
click at [1121, 13] on button "Save" at bounding box center [1124, 23] width 80 height 30
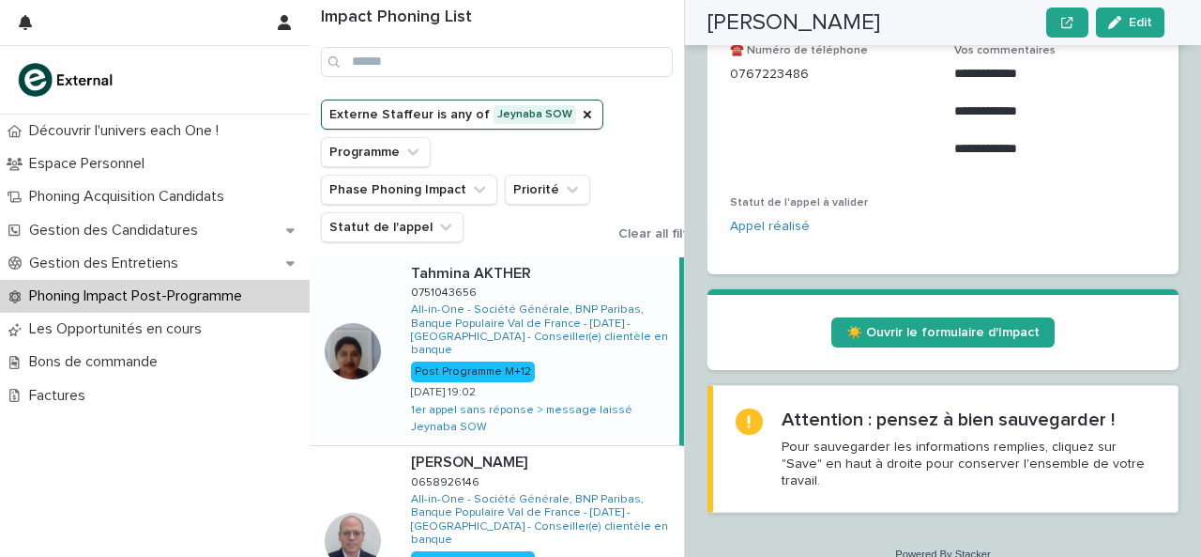
scroll to position [486, 0]
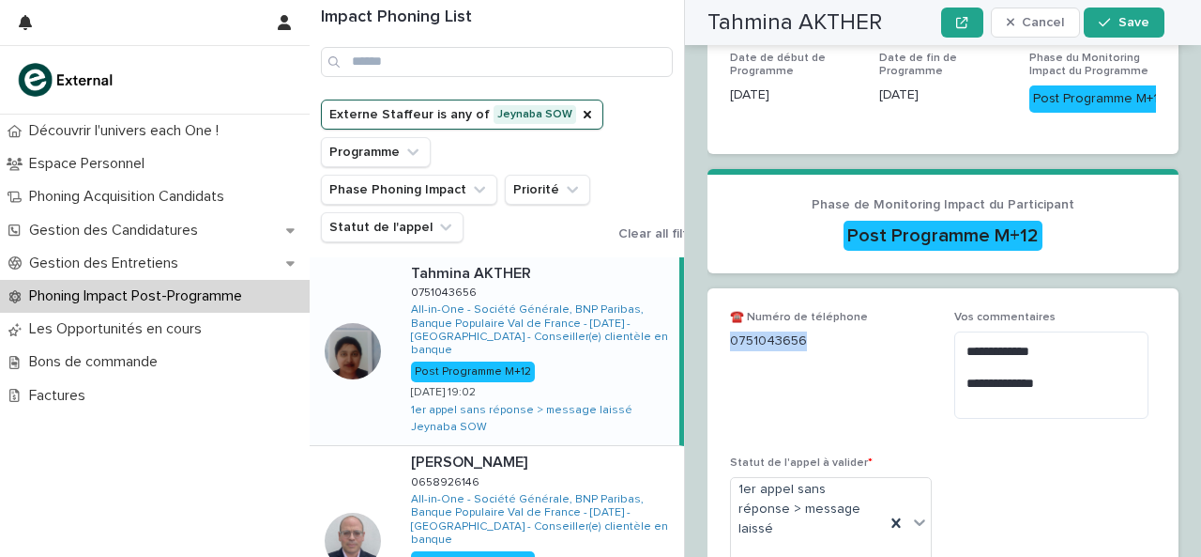
drag, startPoint x: 730, startPoint y: 323, endPoint x: 829, endPoint y: 320, distance: 98.6
click at [829, 331] on p "0751043656" at bounding box center [831, 341] width 202 height 20
copy p "0751043656"
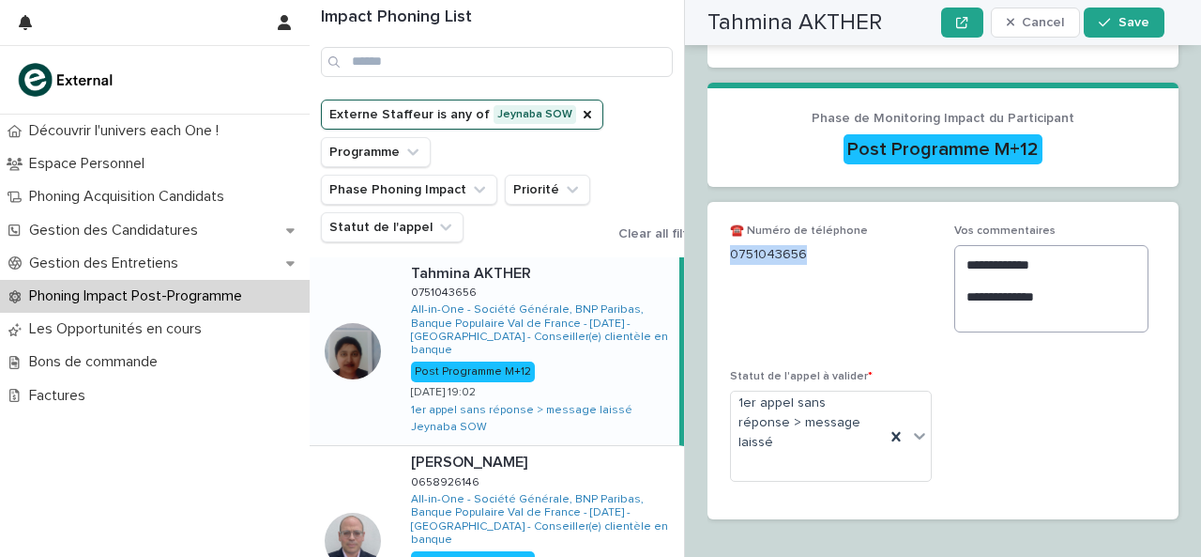
scroll to position [580, 0]
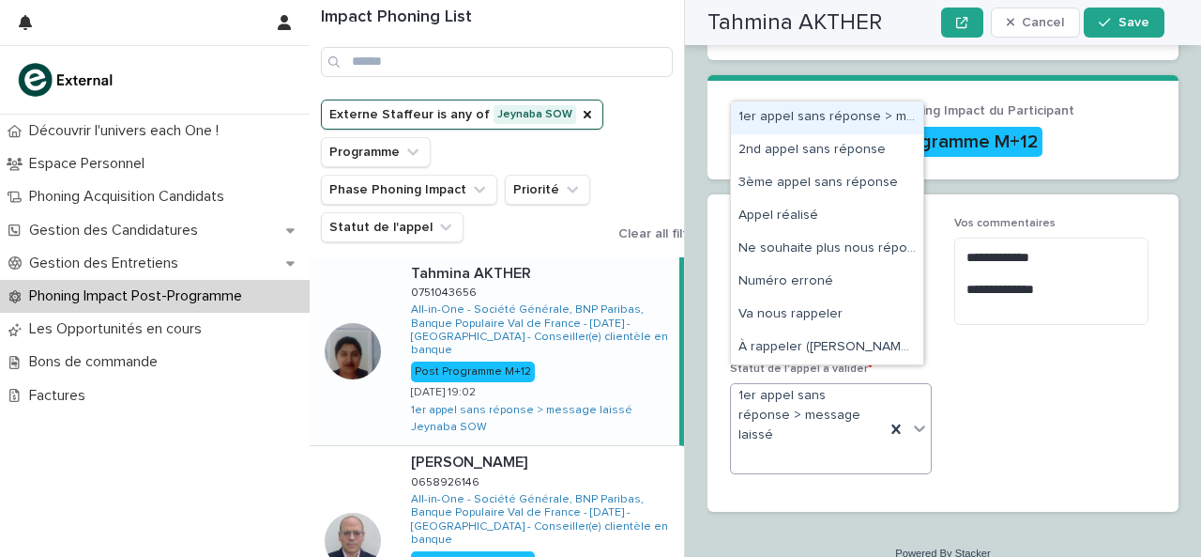
click at [909, 411] on div at bounding box center [920, 428] width 23 height 34
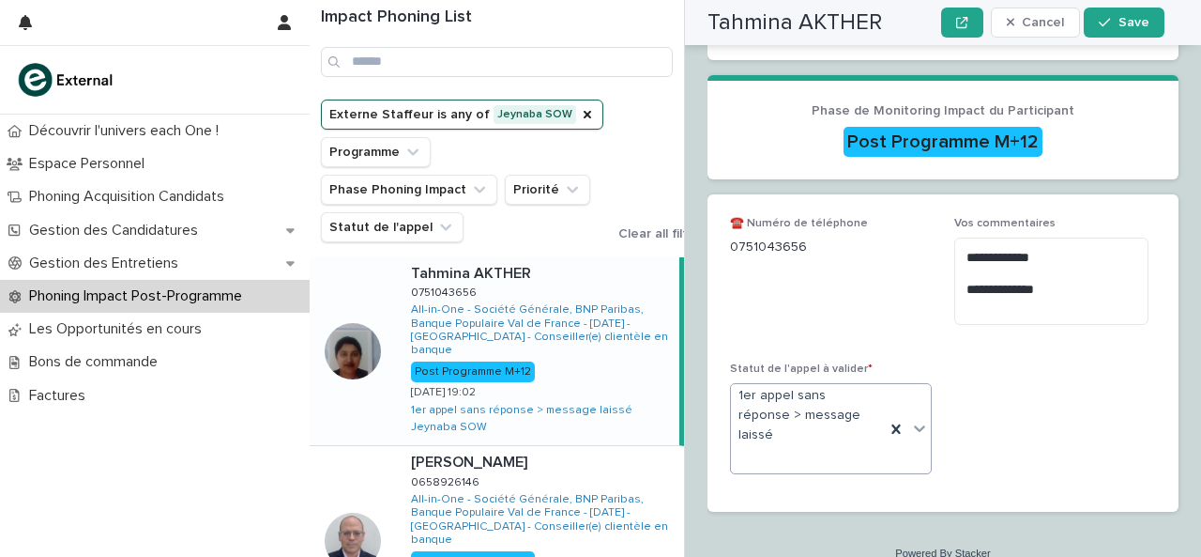
click at [911, 419] on icon at bounding box center [919, 428] width 19 height 19
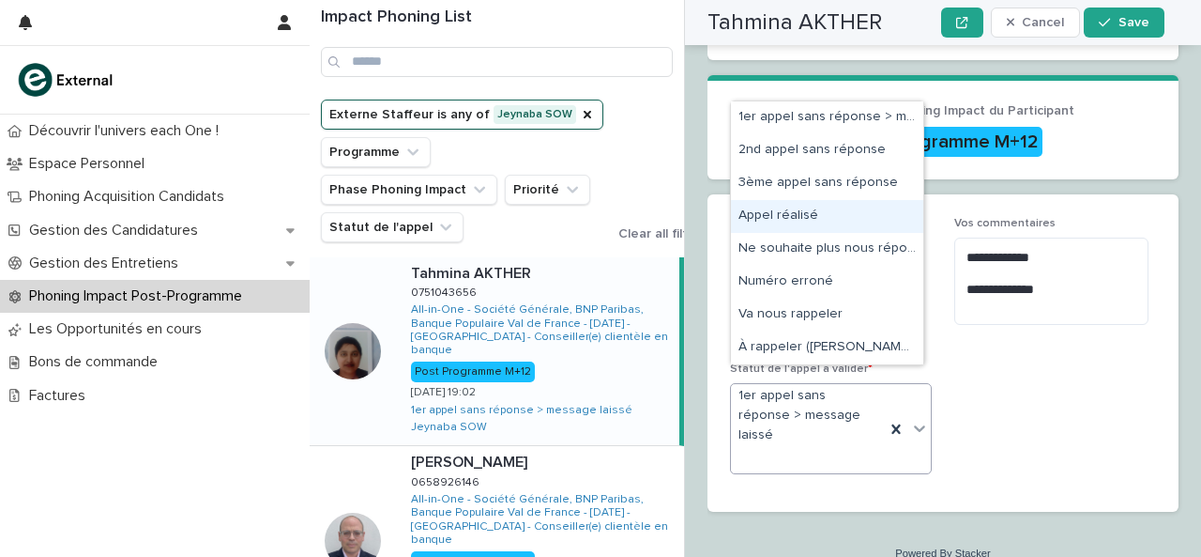
click at [843, 221] on div "Appel réalisé" at bounding box center [827, 216] width 192 height 33
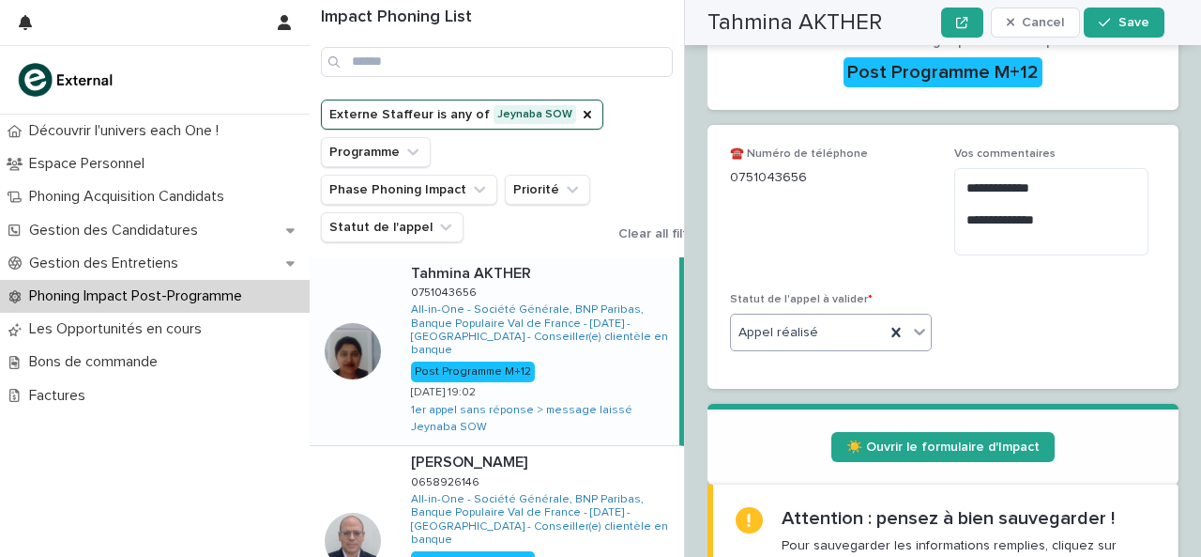
scroll to position [664, 0]
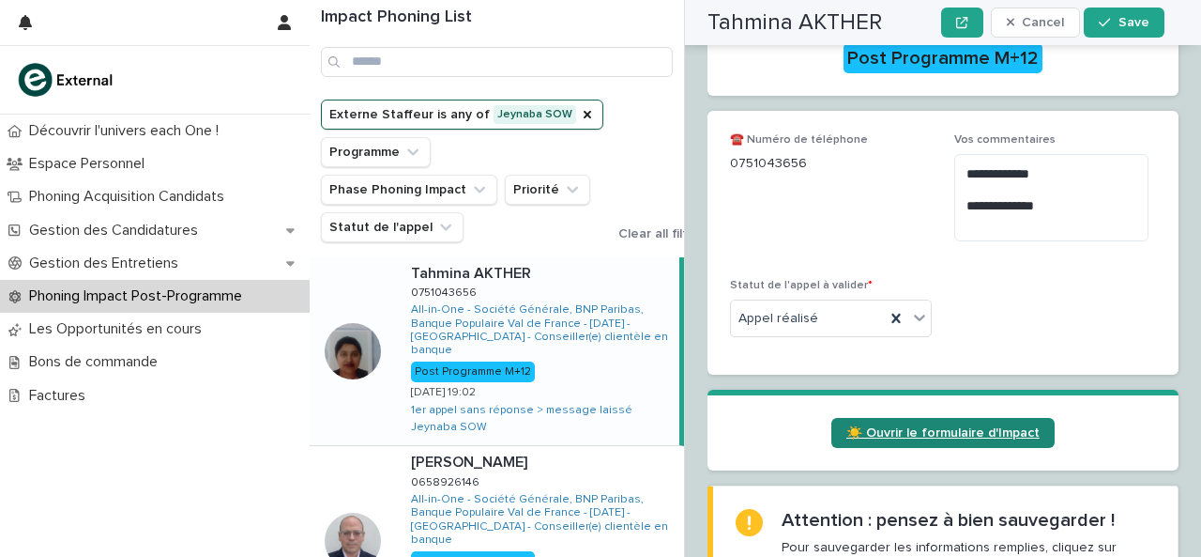
click at [886, 426] on span "☀️ Ouvrir le formulaire d'Impact" at bounding box center [943, 432] width 193 height 13
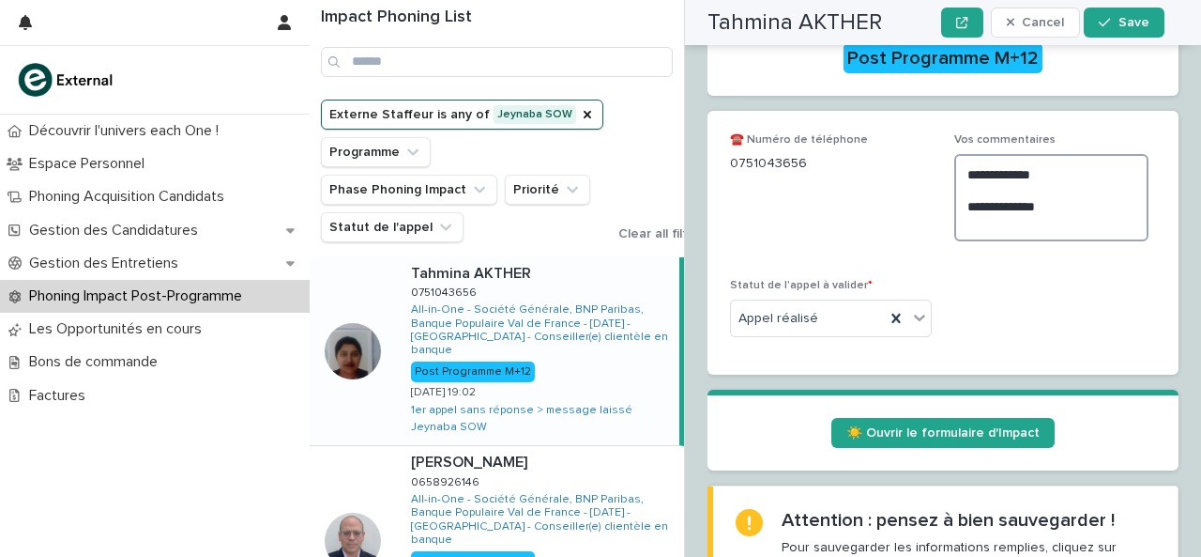
click at [1094, 203] on textarea "**********" at bounding box center [1052, 197] width 194 height 86
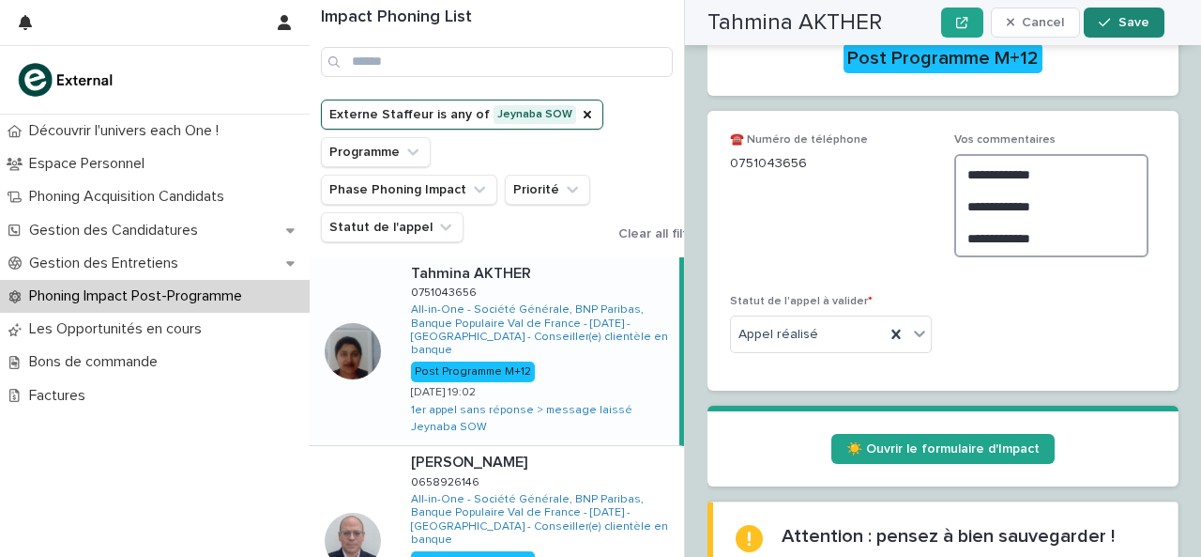
type textarea "**********"
click at [1128, 31] on button "Save" at bounding box center [1124, 23] width 80 height 30
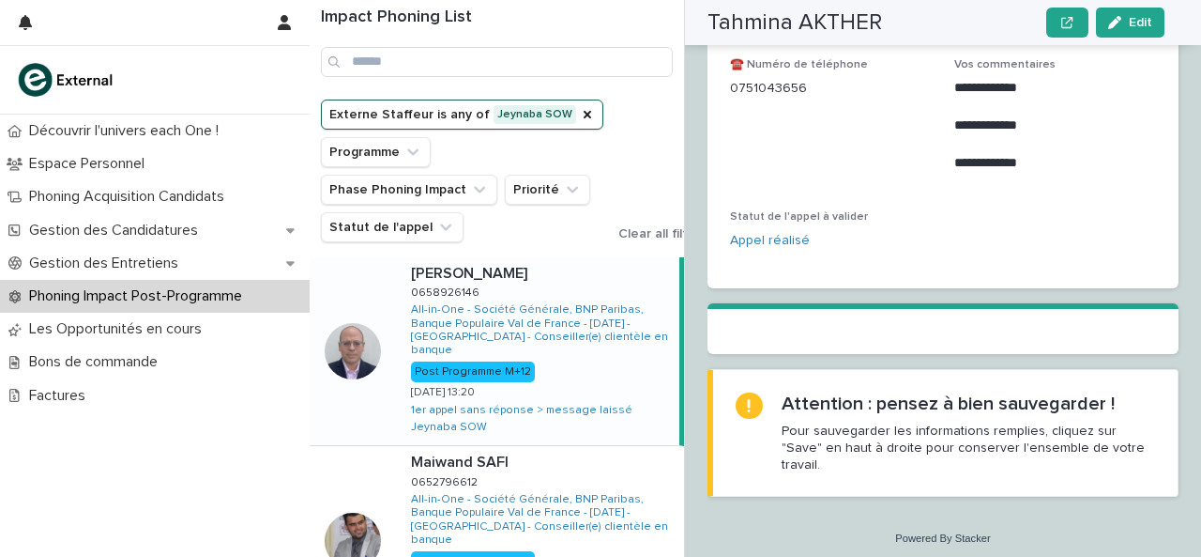
scroll to position [466, 0]
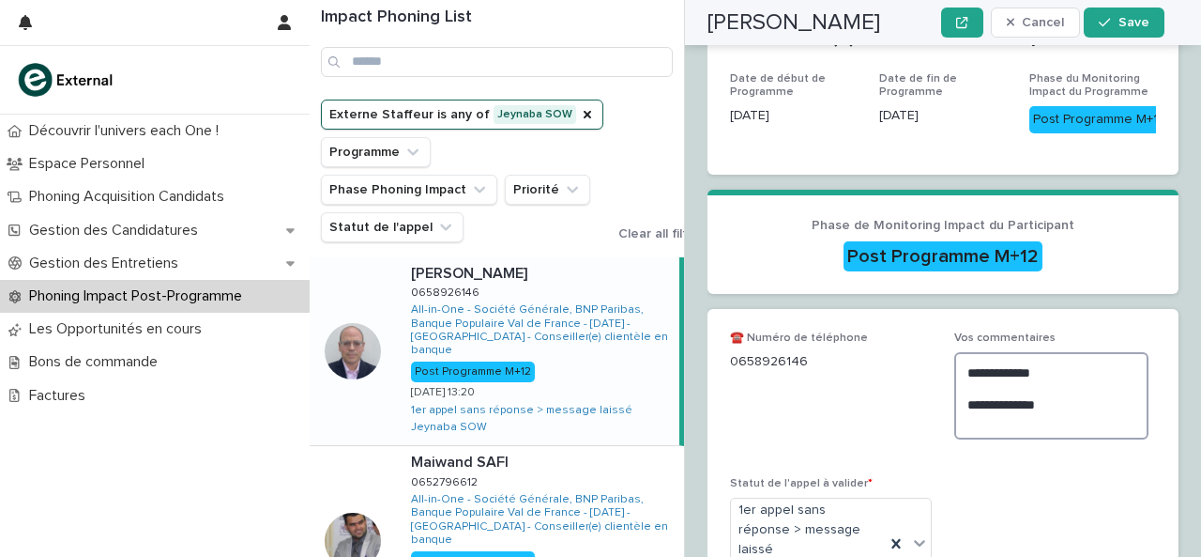
click at [1100, 352] on textarea "**********" at bounding box center [1052, 395] width 194 height 86
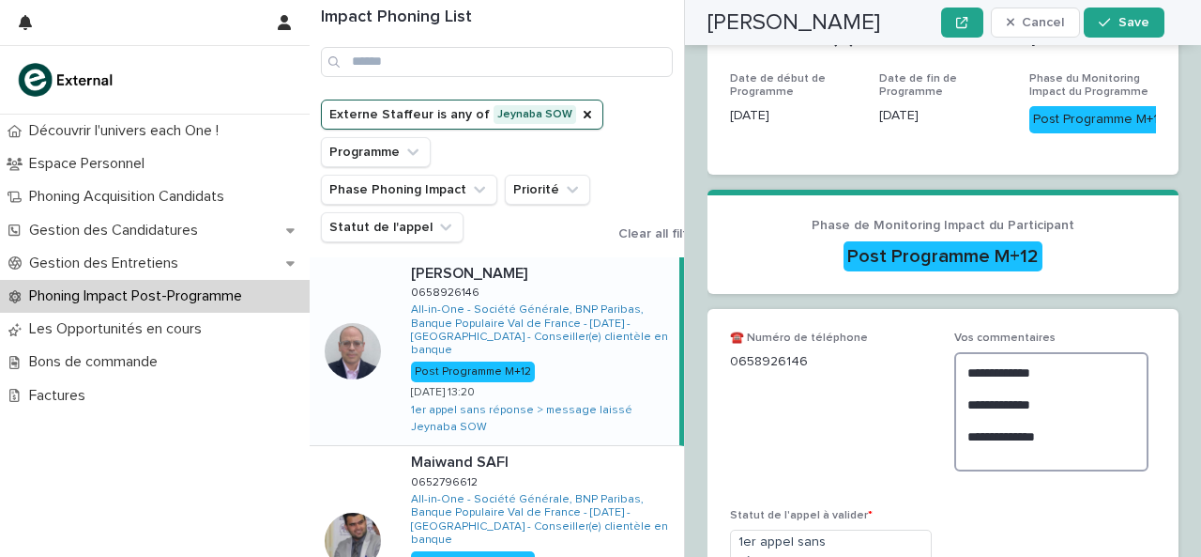
type textarea "**********"
drag, startPoint x: 730, startPoint y: 269, endPoint x: 817, endPoint y: 280, distance: 87.9
click at [817, 331] on div "☎️ Numéro de téléphone [PHONE_NUMBER]" at bounding box center [831, 358] width 202 height 55
copy p "0658926146"
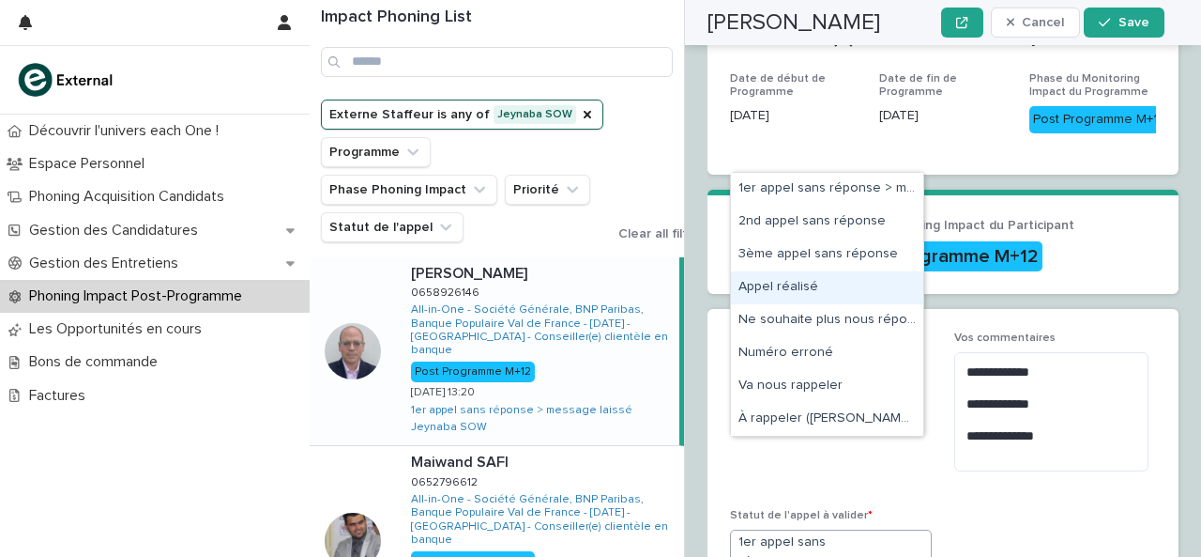
click at [805, 295] on div "Appel réalisé" at bounding box center [827, 287] width 192 height 33
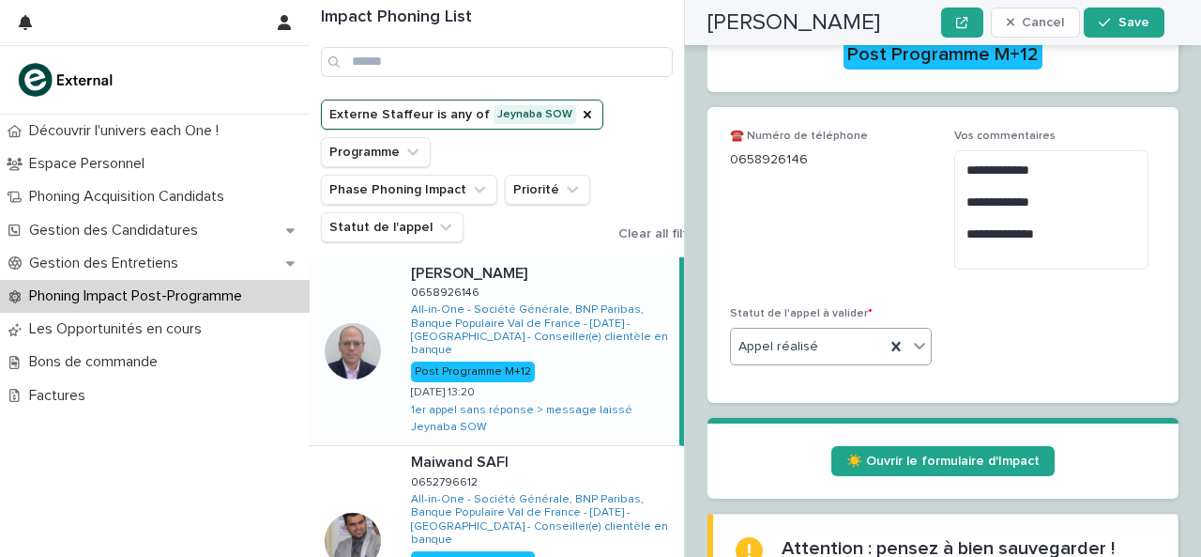
scroll to position [675, 0]
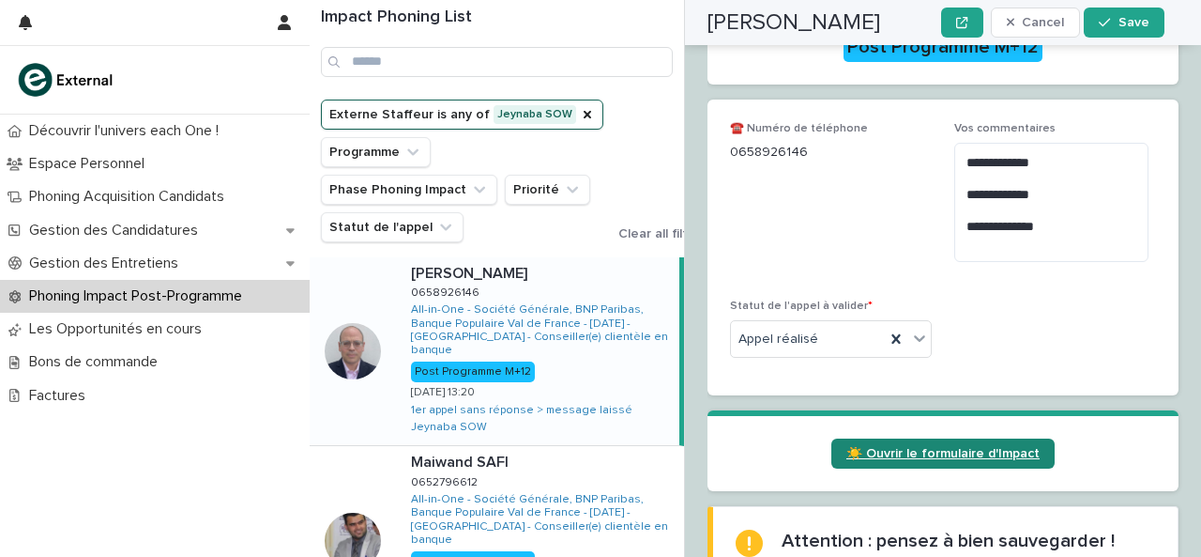
click at [873, 447] on span "☀️ Ouvrir le formulaire d'Impact" at bounding box center [943, 453] width 193 height 13
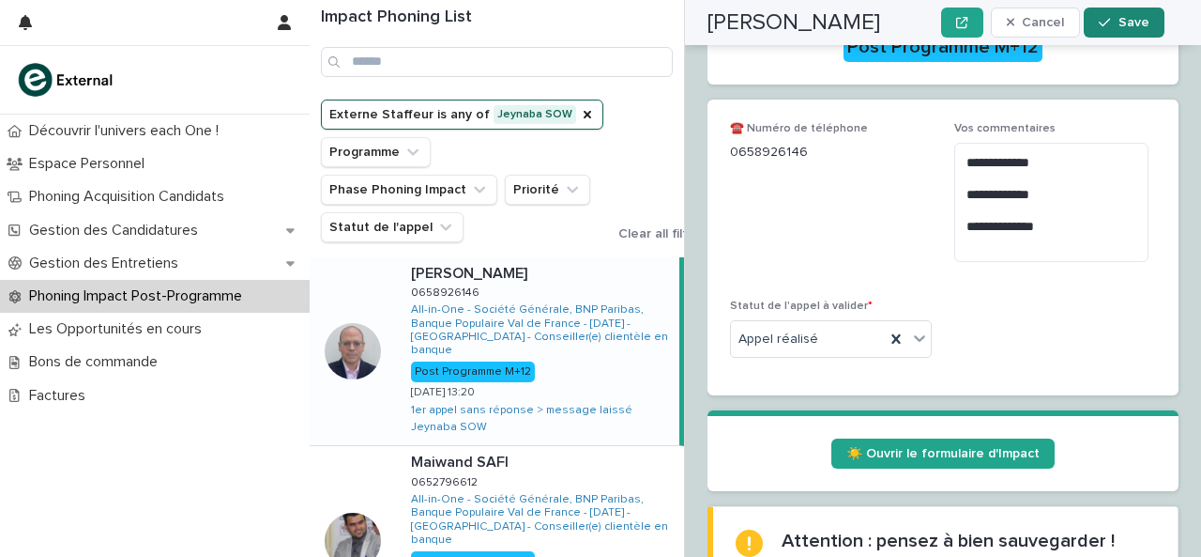
click at [1138, 14] on button "Save" at bounding box center [1124, 23] width 80 height 30
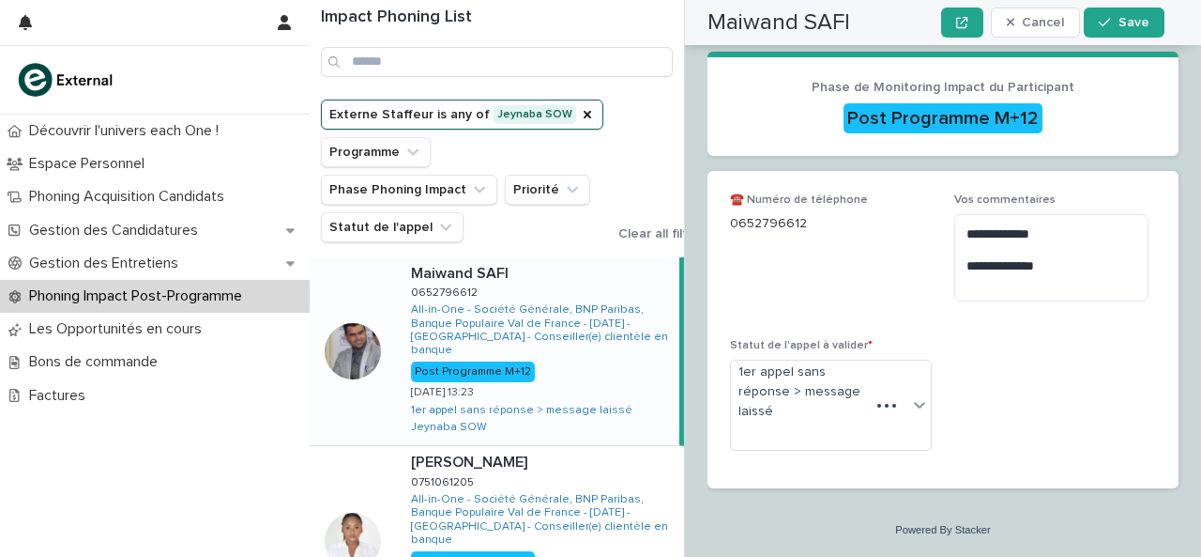
scroll to position [474, 0]
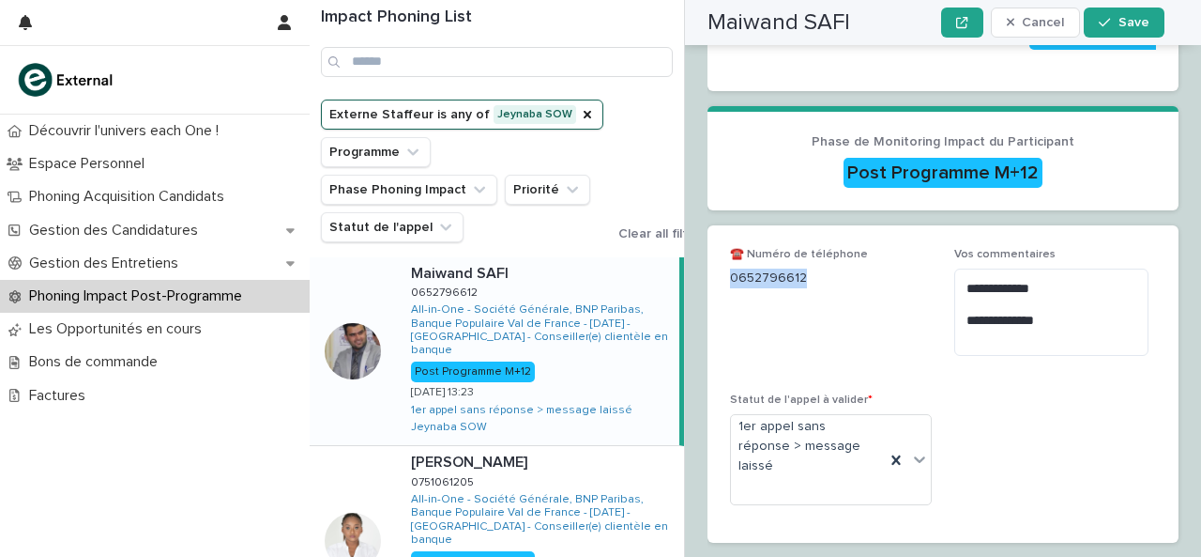
drag, startPoint x: 734, startPoint y: 260, endPoint x: 800, endPoint y: 264, distance: 65.8
click at [800, 268] on p "0652796612" at bounding box center [831, 278] width 202 height 20
copy p "0652796612"
click at [1039, 332] on textarea "**********" at bounding box center [1052, 311] width 194 height 86
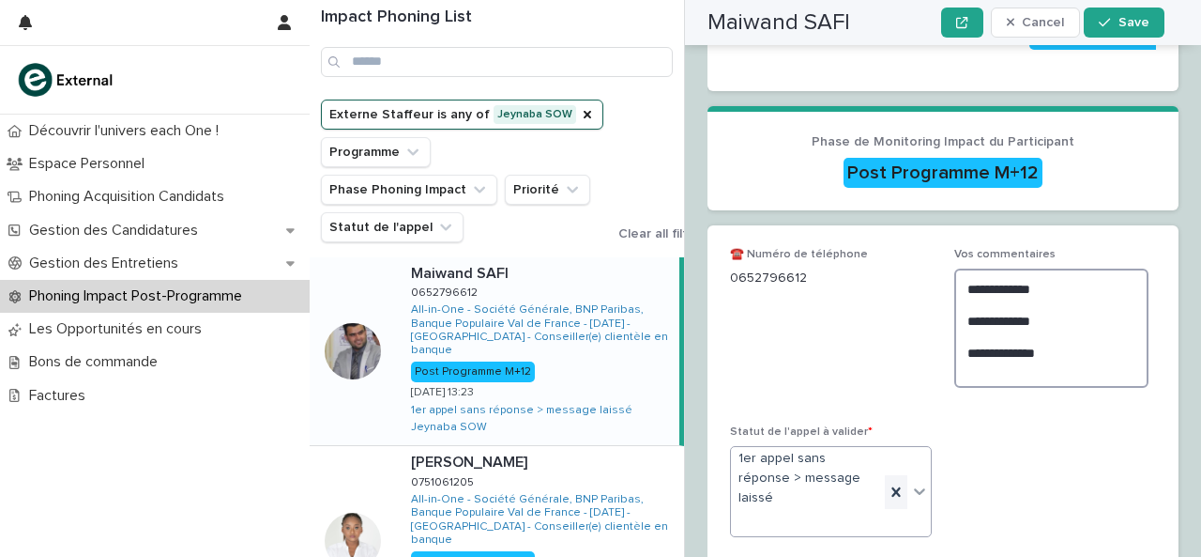
type textarea "**********"
click at [899, 475] on div at bounding box center [896, 492] width 23 height 34
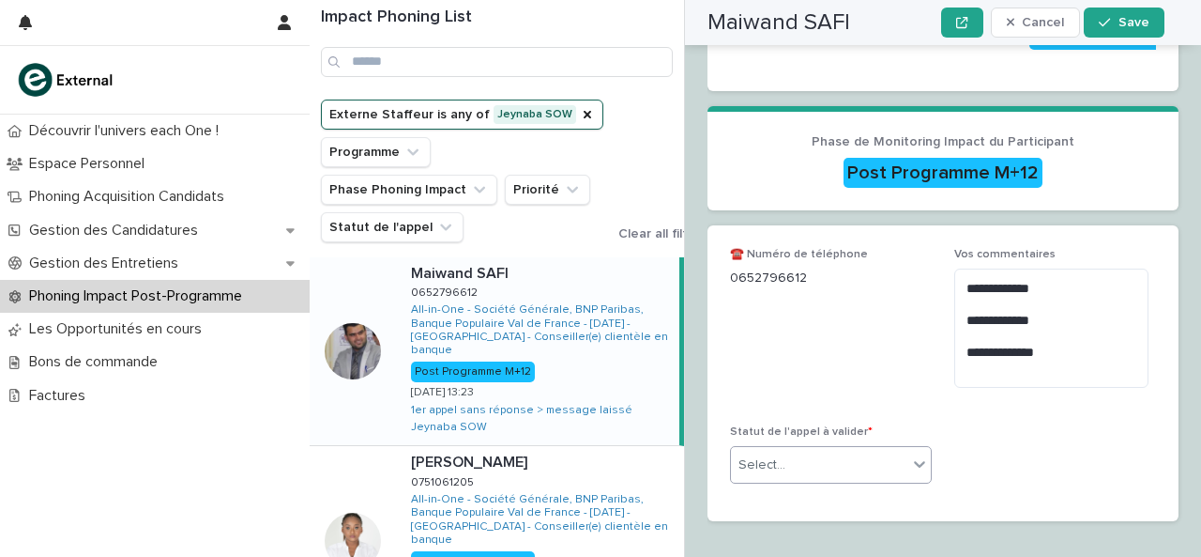
scroll to position [447, 0]
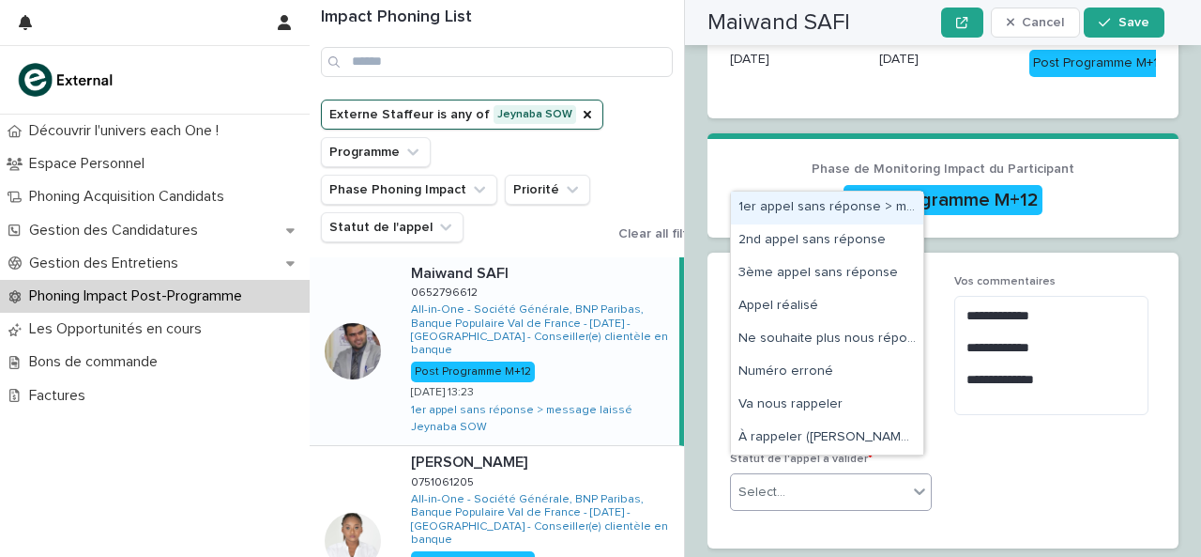
click at [899, 477] on div "Select..." at bounding box center [819, 492] width 176 height 31
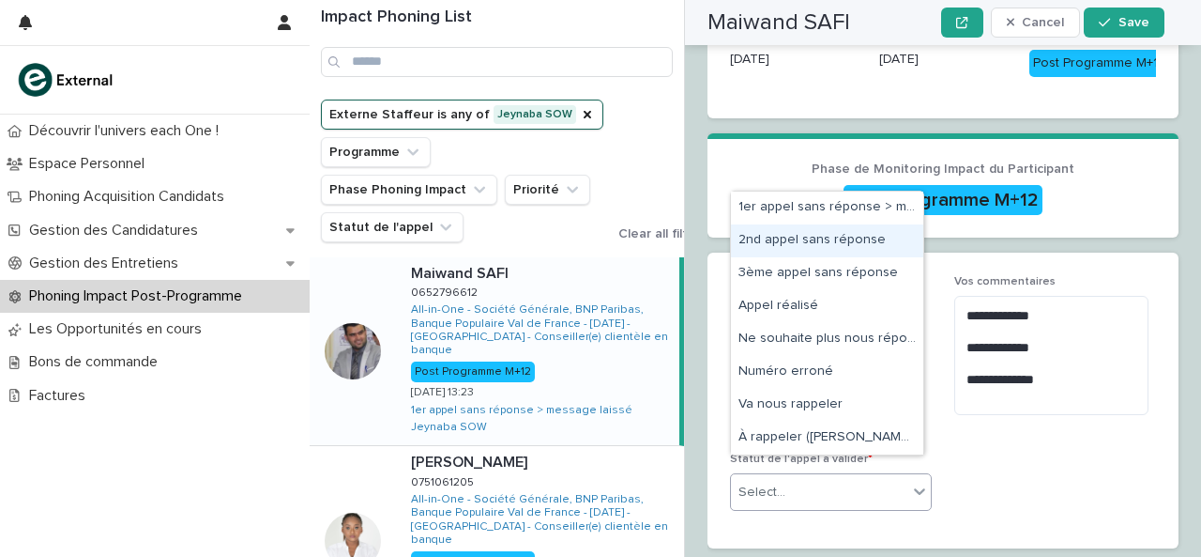
click at [841, 235] on div "2nd appel sans réponse" at bounding box center [827, 240] width 192 height 33
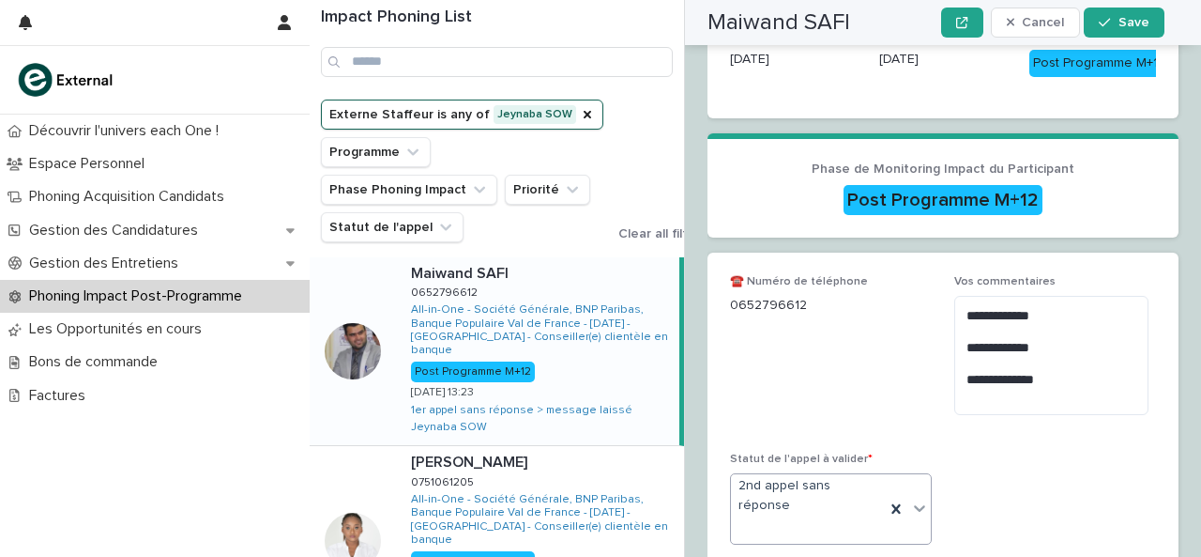
scroll to position [464, 0]
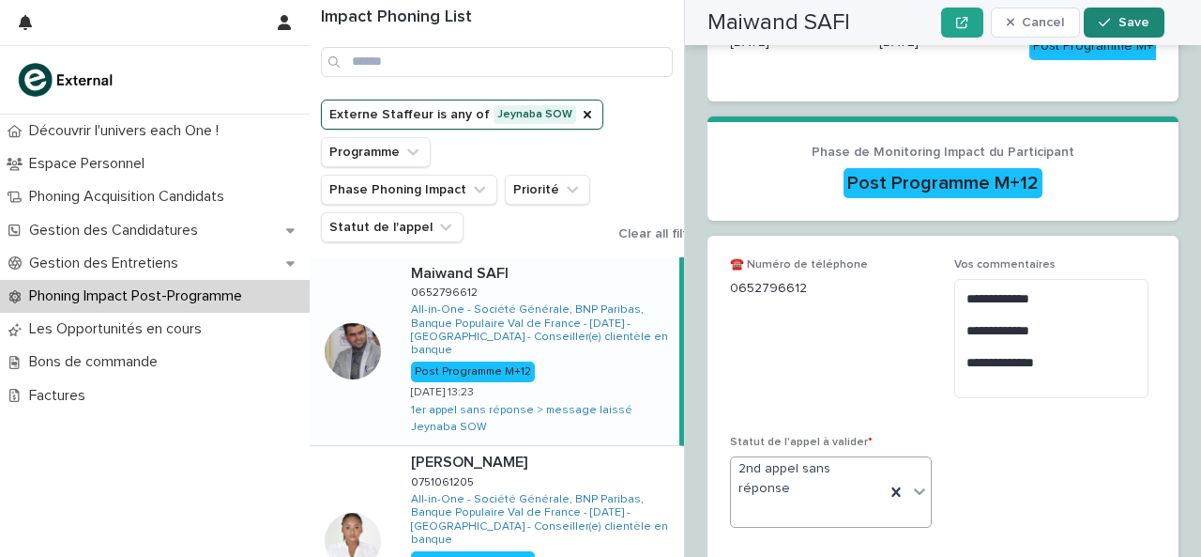
click at [1140, 22] on span "Save" at bounding box center [1134, 22] width 31 height 13
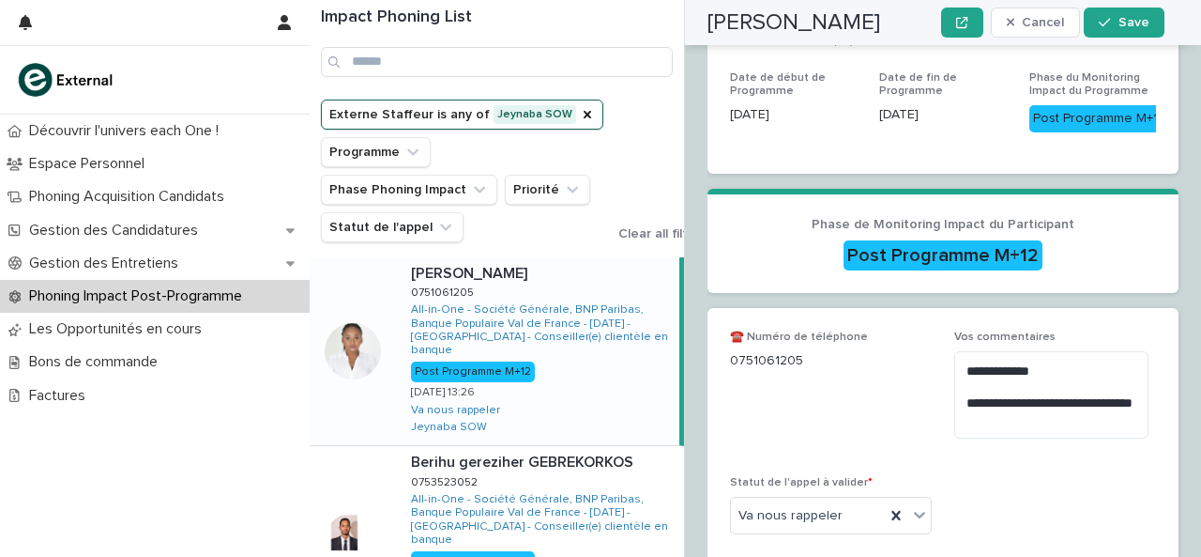
scroll to position [531, 0]
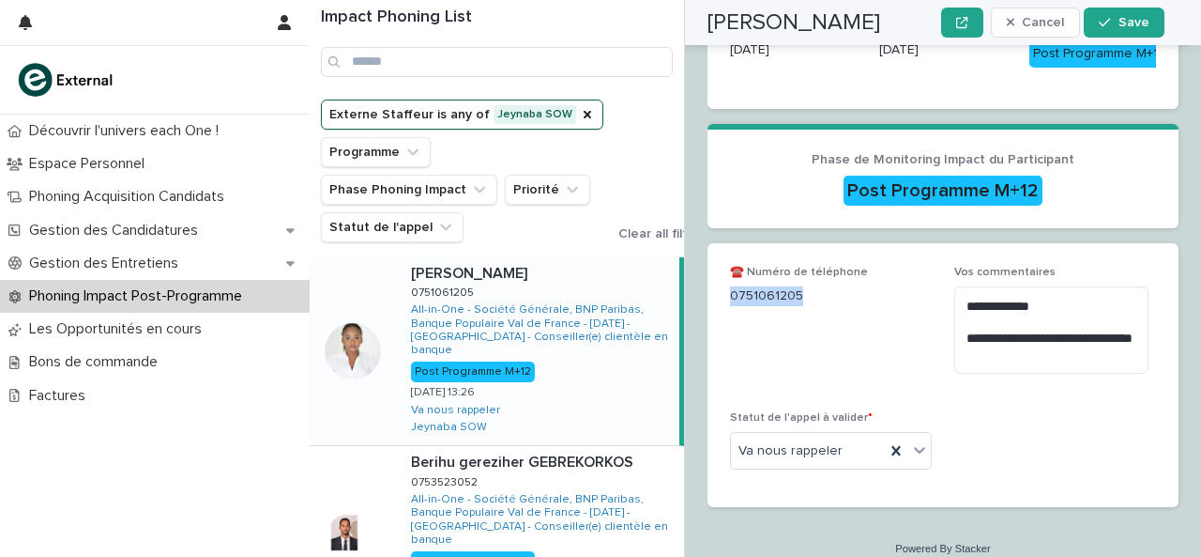
drag, startPoint x: 732, startPoint y: 277, endPoint x: 820, endPoint y: 265, distance: 89.1
click at [820, 283] on div "0751061205" at bounding box center [831, 294] width 202 height 23
click at [869, 363] on span "☎️ Numéro de téléphone [PHONE_NUMBER]" at bounding box center [831, 327] width 202 height 123
click at [1082, 345] on textarea "**********" at bounding box center [1052, 329] width 194 height 86
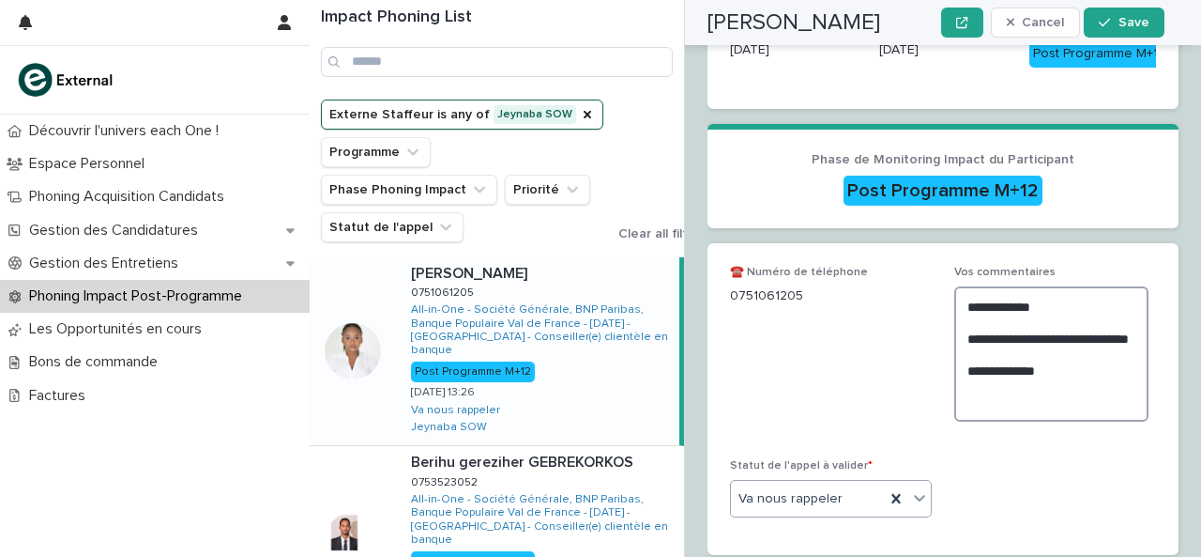
type textarea "**********"
click at [909, 481] on div at bounding box center [920, 498] width 23 height 34
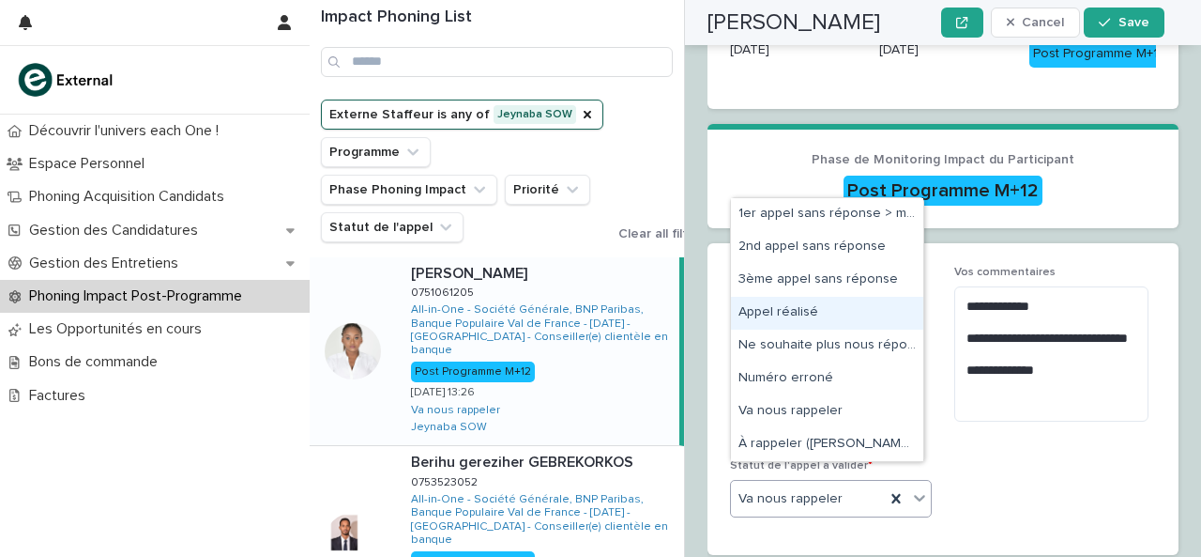
click at [858, 310] on div "Appel réalisé" at bounding box center [827, 313] width 192 height 33
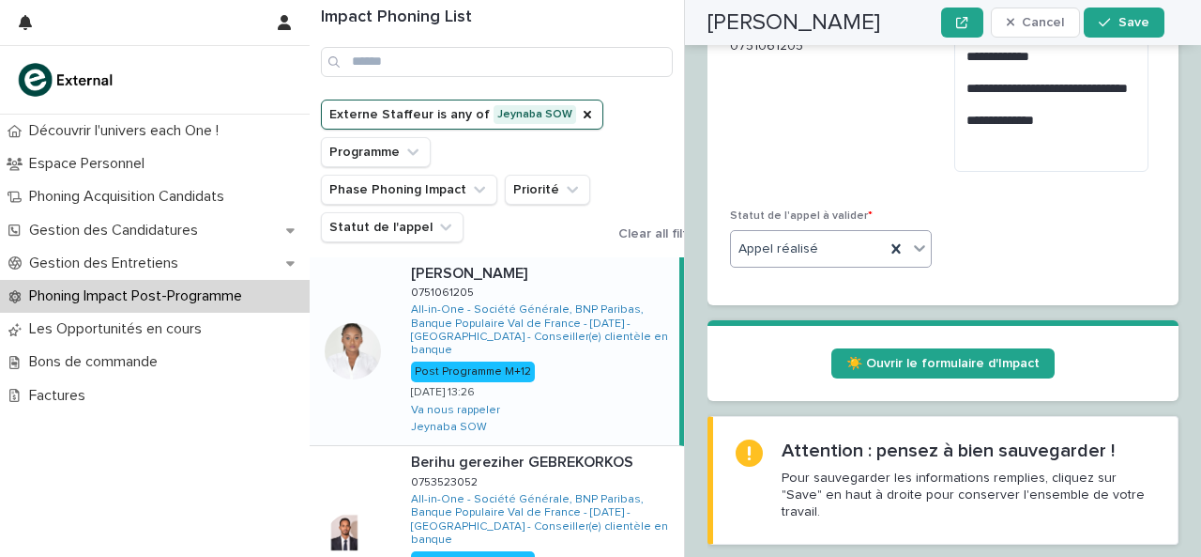
scroll to position [782, 0]
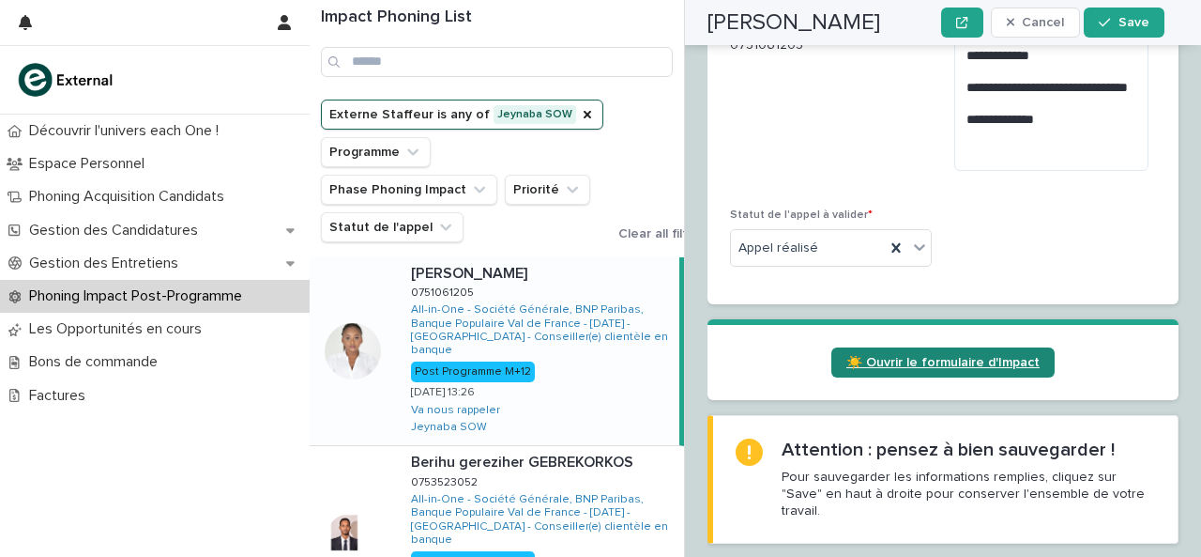
click at [897, 356] on span "☀️ Ouvrir le formulaire d'Impact" at bounding box center [943, 362] width 193 height 13
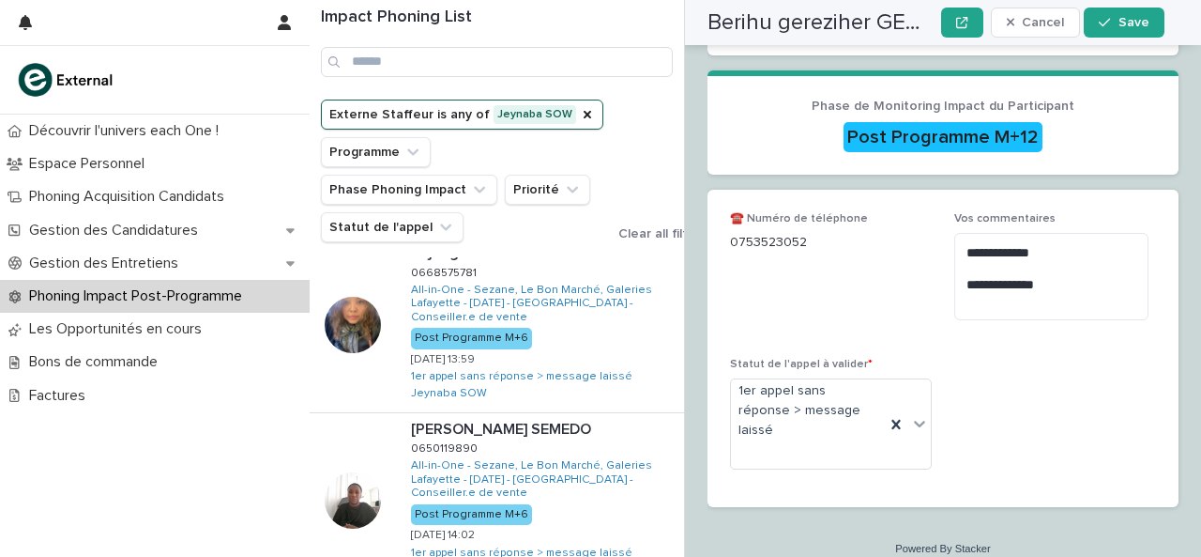
scroll to position [0, 0]
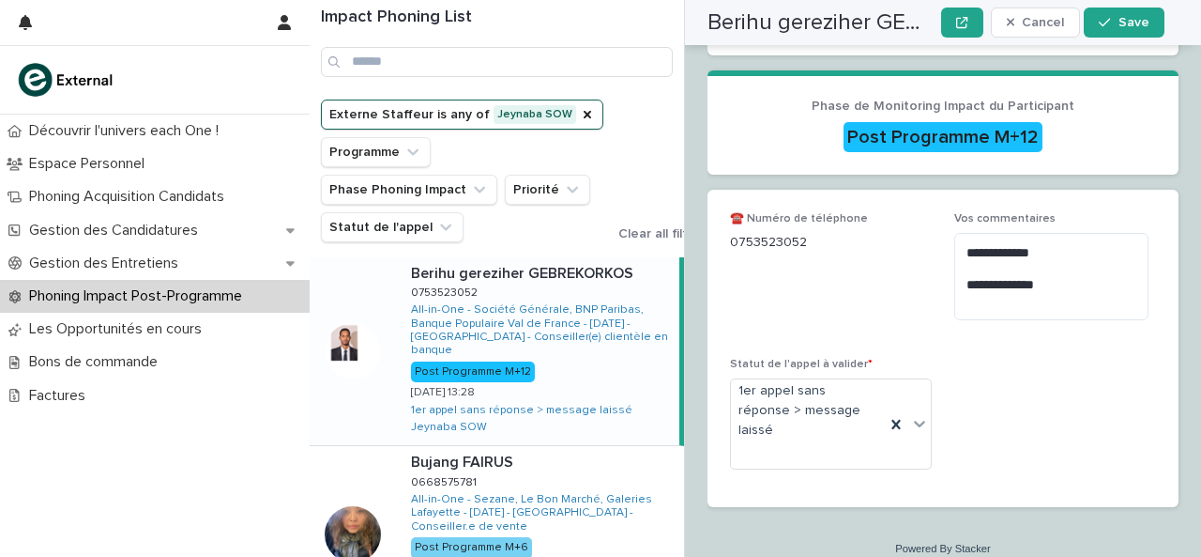
click at [730, 233] on p "0753523052" at bounding box center [831, 243] width 202 height 20
drag, startPoint x: 734, startPoint y: 227, endPoint x: 817, endPoint y: 225, distance: 82.6
click at [817, 233] on p "0753523052" at bounding box center [831, 243] width 202 height 20
click at [787, 233] on p "0753523052" at bounding box center [831, 243] width 202 height 20
drag, startPoint x: 733, startPoint y: 221, endPoint x: 806, endPoint y: 219, distance: 73.2
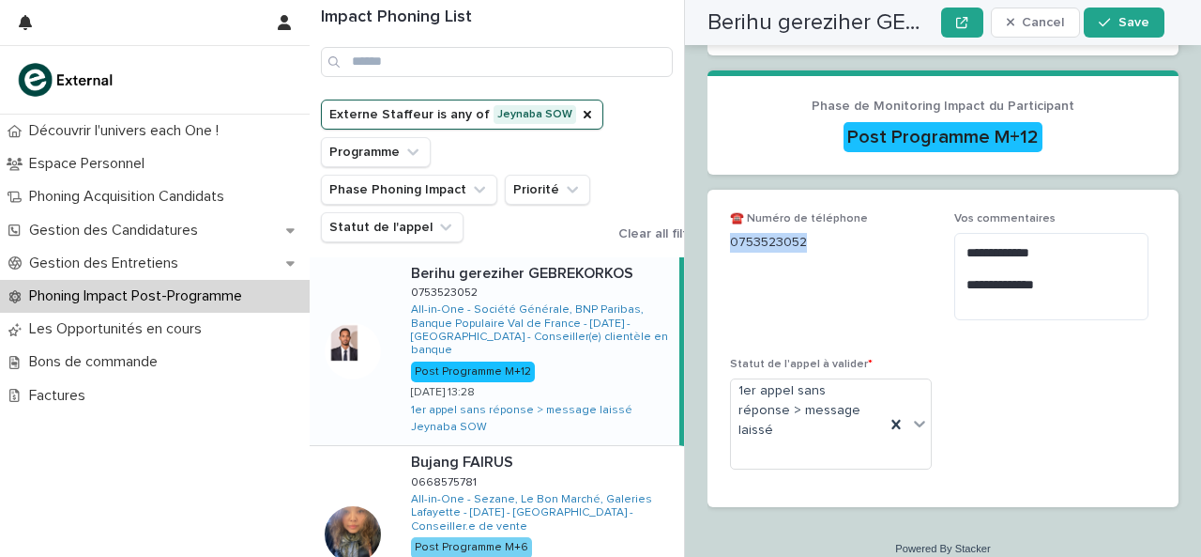
click at [806, 233] on p "0753523052" at bounding box center [831, 243] width 202 height 20
click at [955, 290] on textarea "**********" at bounding box center [1052, 276] width 194 height 86
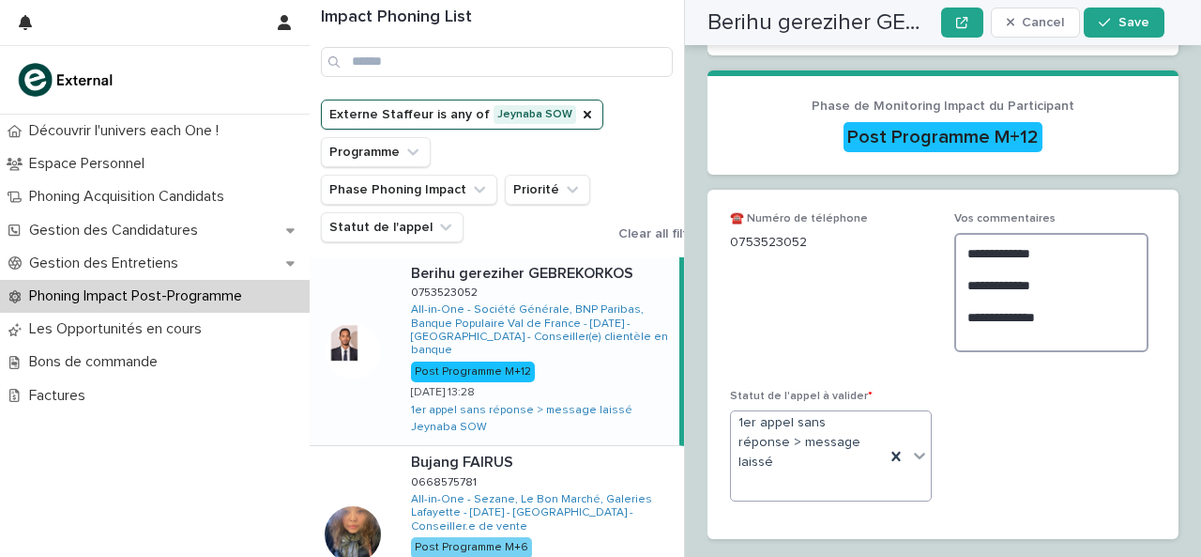
type textarea "**********"
click at [910, 446] on icon at bounding box center [919, 455] width 19 height 19
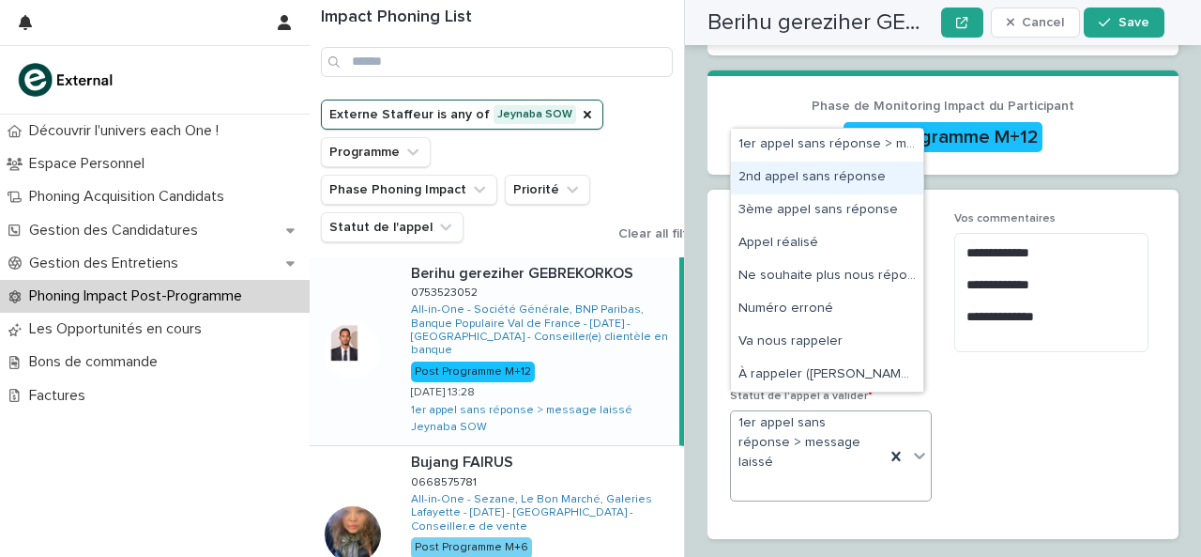
click at [832, 174] on div "2nd appel sans réponse" at bounding box center [827, 177] width 192 height 33
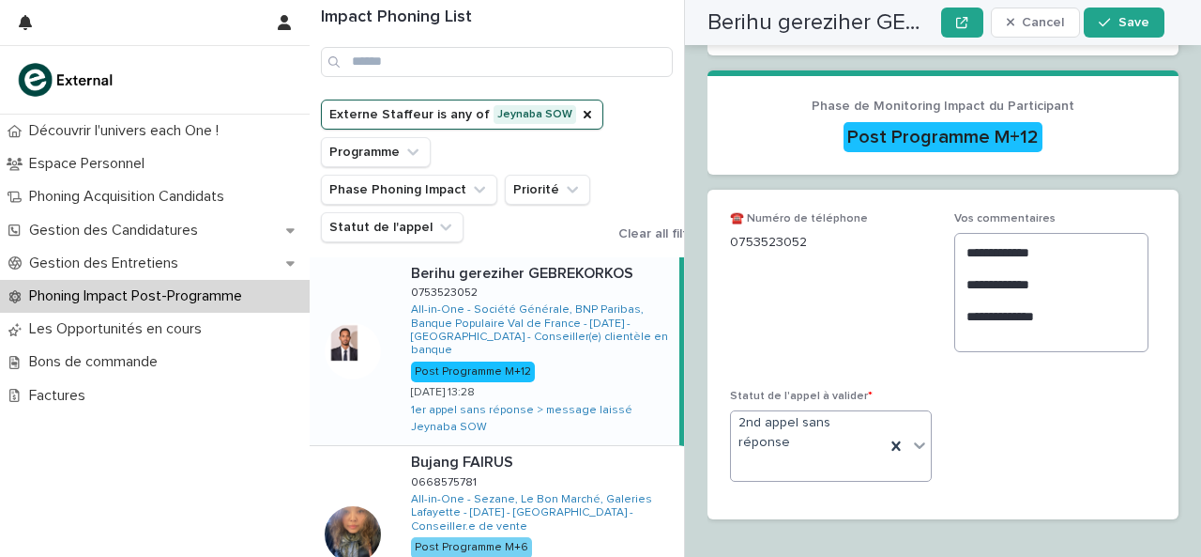
scroll to position [574, 0]
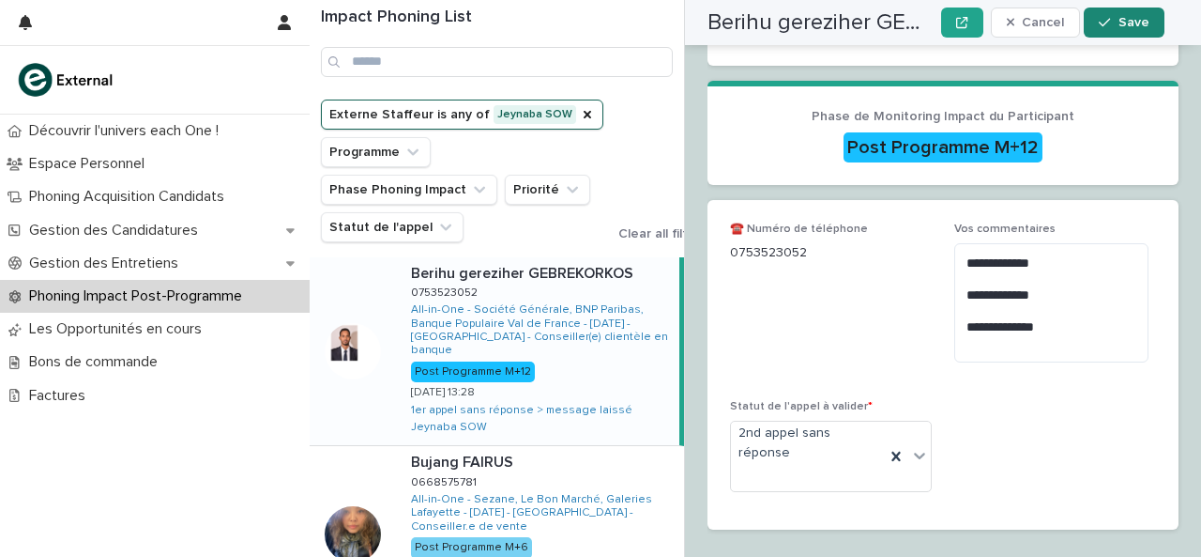
click at [1127, 31] on button "Save" at bounding box center [1124, 23] width 80 height 30
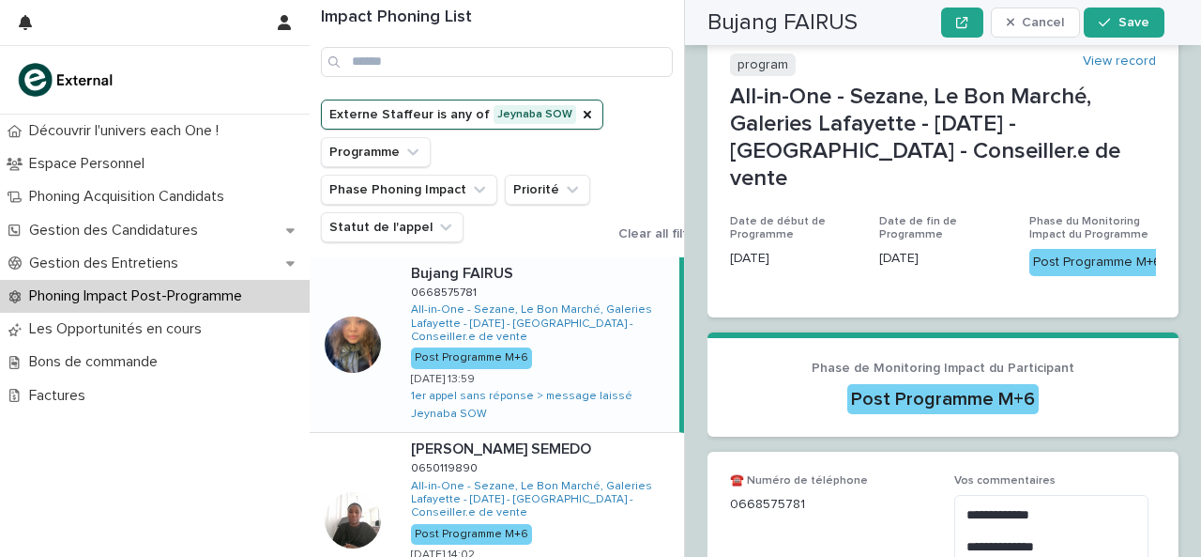
scroll to position [386, 0]
